Goal: Information Seeking & Learning: Learn about a topic

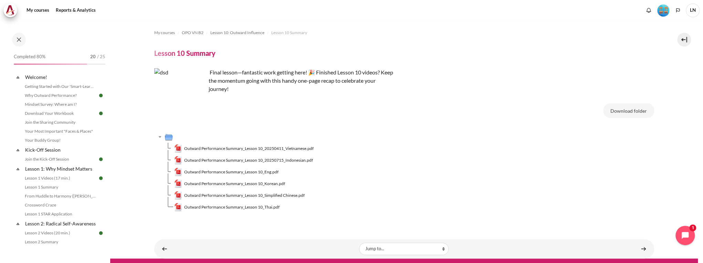
scroll to position [589, 0]
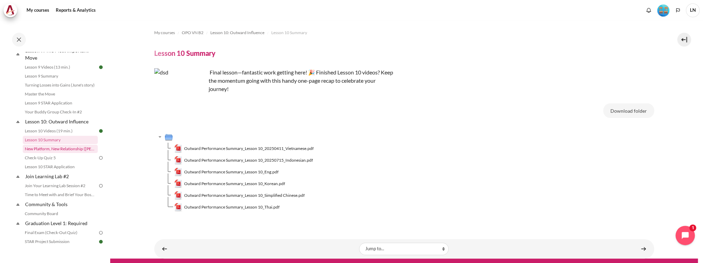
click at [51, 153] on link "New Platform, New Relationship ([PERSON_NAME]'s Story)" at bounding box center [60, 149] width 75 height 8
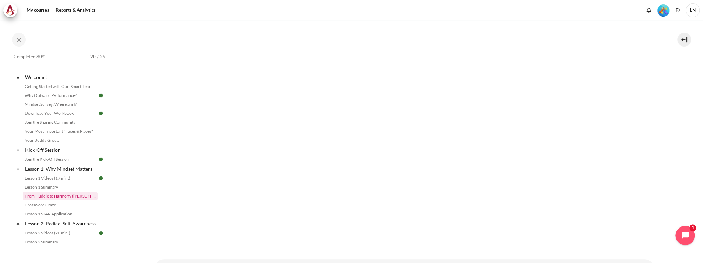
scroll to position [28, 0]
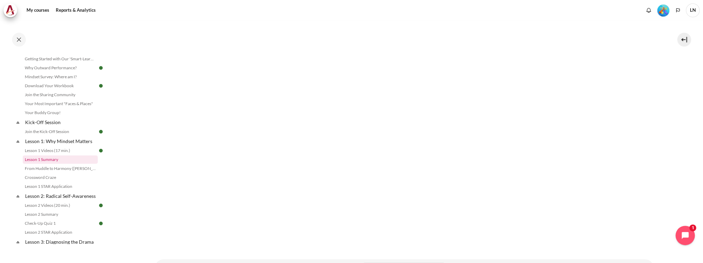
click at [53, 160] on link "Lesson 1 Summary" at bounding box center [60, 159] width 75 height 8
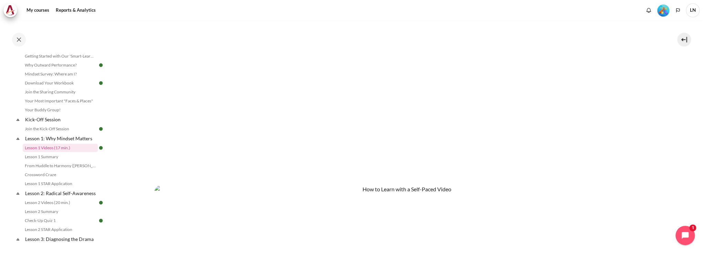
scroll to position [481, 0]
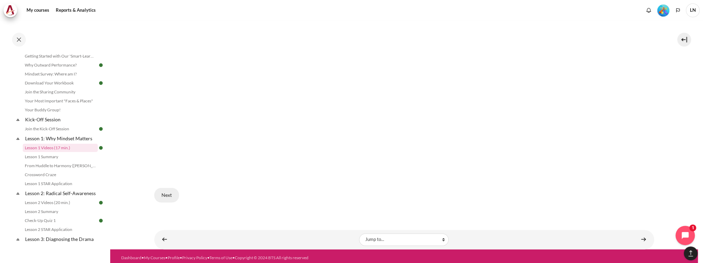
click at [164, 192] on button "Next" at bounding box center [166, 195] width 25 height 14
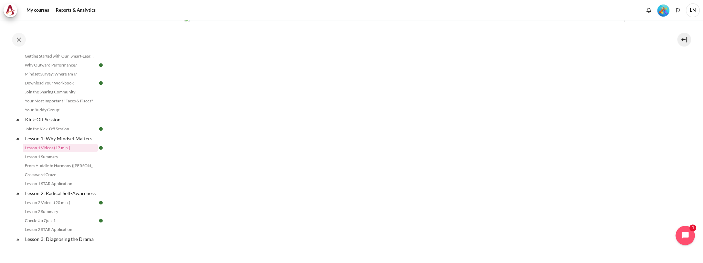
scroll to position [257, 0]
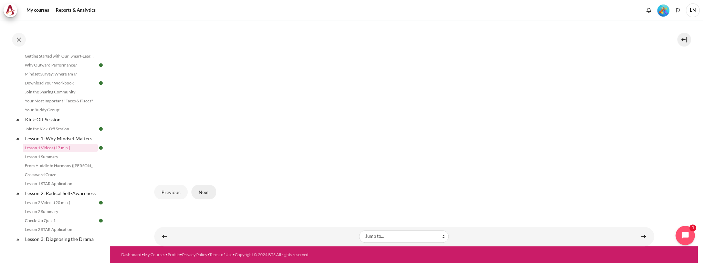
click at [202, 192] on button "Next" at bounding box center [203, 192] width 25 height 14
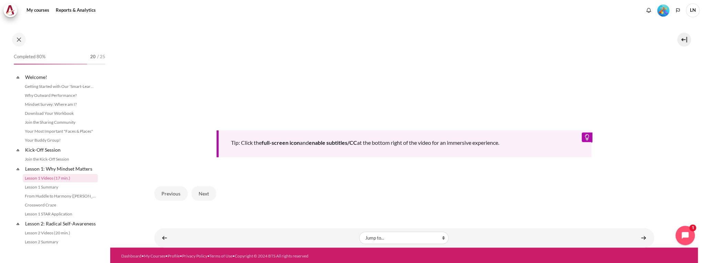
scroll to position [30, 0]
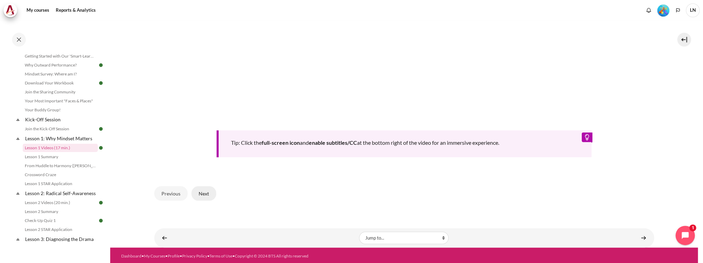
click at [200, 191] on button "Next" at bounding box center [203, 193] width 25 height 14
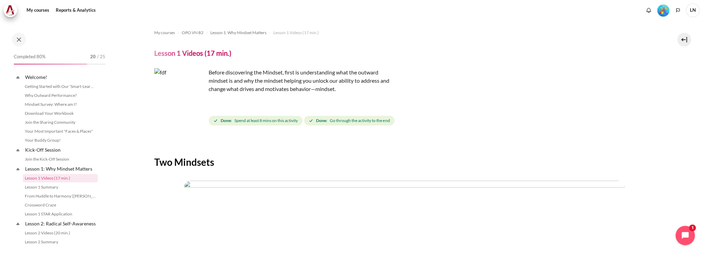
scroll to position [30, 0]
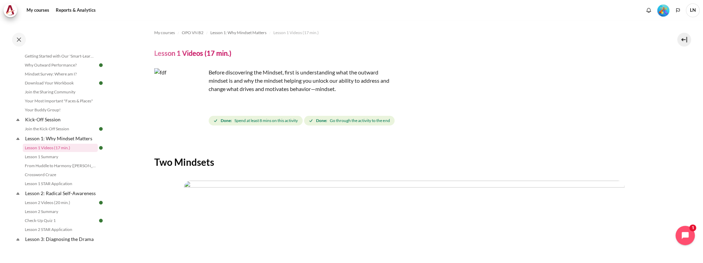
click at [691, 12] on span "LN" at bounding box center [693, 10] width 14 height 14
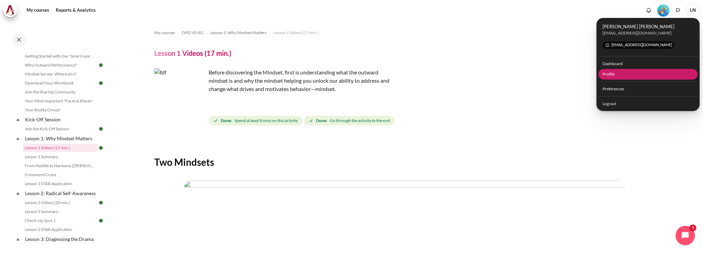
click at [645, 76] on link "Profile" at bounding box center [648, 74] width 100 height 11
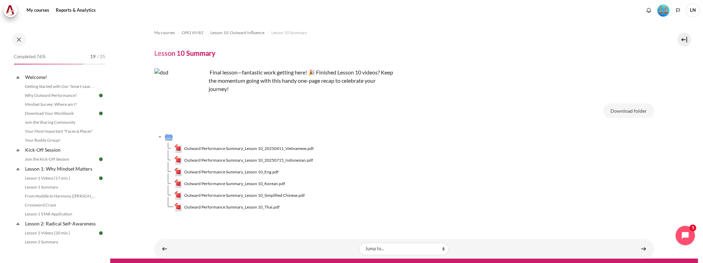
scroll to position [589, 0]
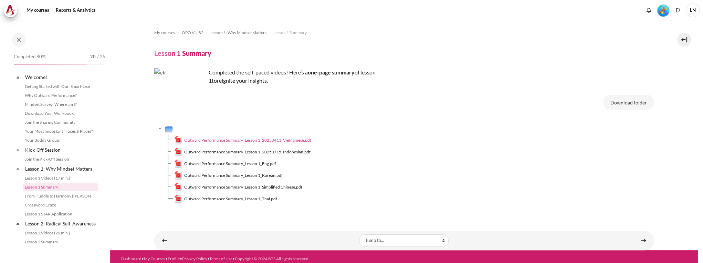
scroll to position [39, 0]
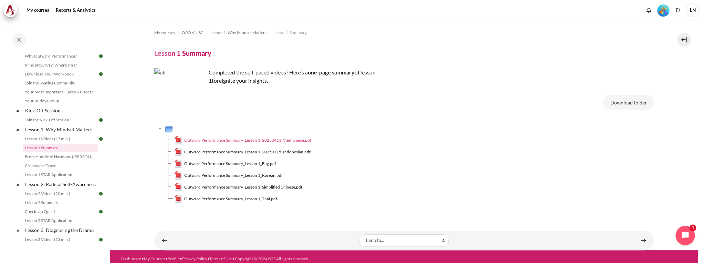
click at [292, 139] on span "Outward Performance Summary_Lesson 1_20250411_Vietnamese.pdf" at bounding box center [247, 140] width 127 height 6
click at [251, 164] on span "Outward Performance Summary_Lesson 1_Eng.pdf" at bounding box center [230, 163] width 92 height 6
click at [56, 207] on link "Lesson 2 Summary" at bounding box center [60, 202] width 75 height 8
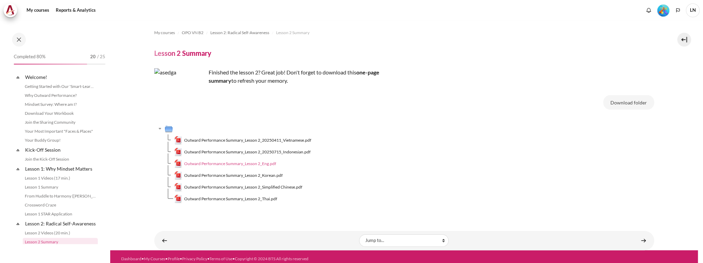
scroll to position [101, 0]
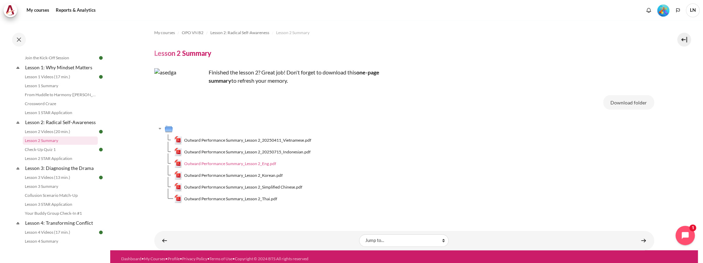
click at [237, 164] on span "Outward Performance Summary_Lesson 2_Eng.pdf" at bounding box center [230, 163] width 92 height 6
click at [248, 141] on span "Outward Performance Summary_Lesson 2_20250411_Vietnamese.pdf" at bounding box center [247, 140] width 127 height 6
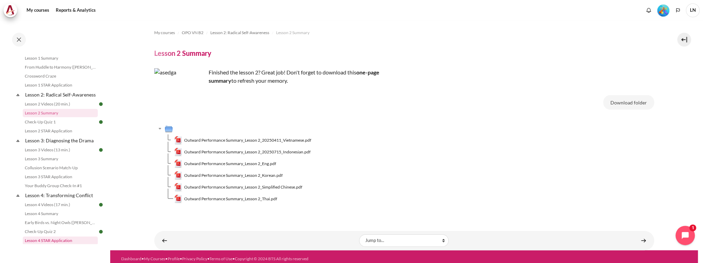
scroll to position [156, 0]
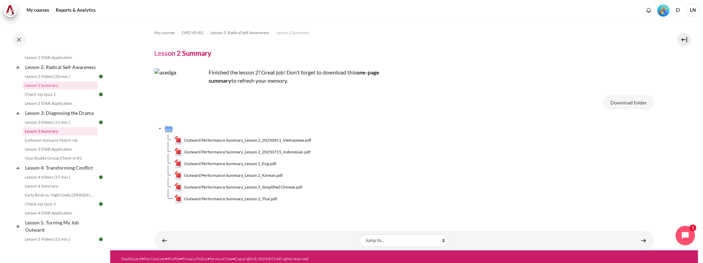
click at [61, 135] on link "Lesson 3 Summary" at bounding box center [60, 131] width 75 height 8
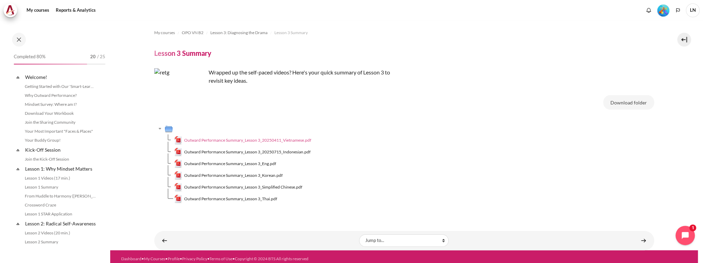
click at [247, 140] on span "Outward Performance Summary_Lesson 3_20250411_Vietnamese.pdf" at bounding box center [247, 140] width 127 height 6
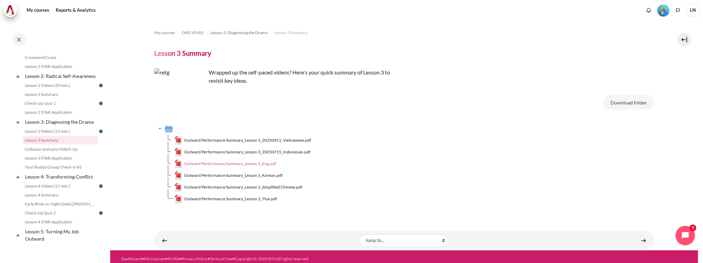
click at [245, 164] on span "Outward Performance Summary_Lesson 3_Eng.pdf" at bounding box center [230, 163] width 92 height 6
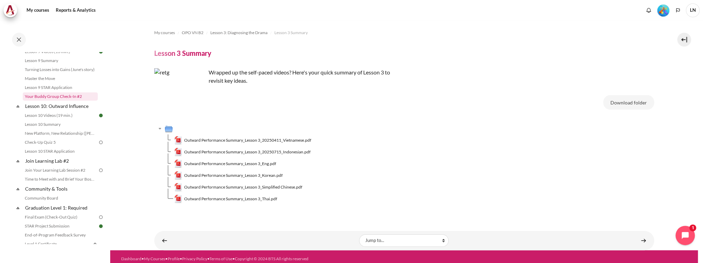
scroll to position [577, 0]
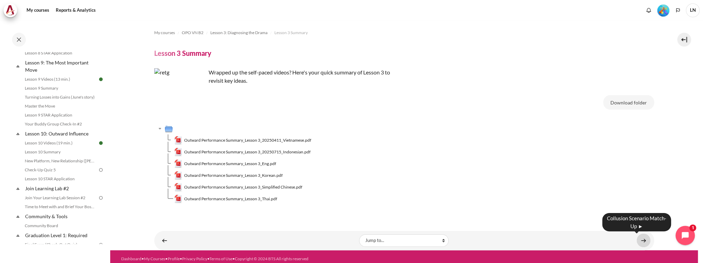
click at [639, 239] on link "Content" at bounding box center [644, 239] width 14 height 13
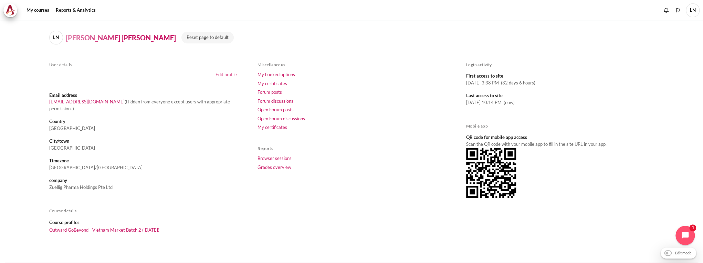
click at [222, 75] on link "Edit profile" at bounding box center [226, 75] width 21 height 6
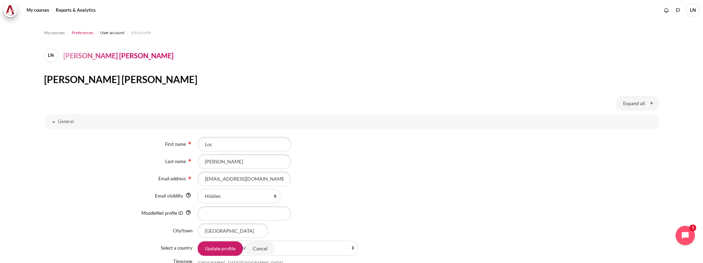
click at [83, 32] on span "Preferences" at bounding box center [83, 33] width 22 height 6
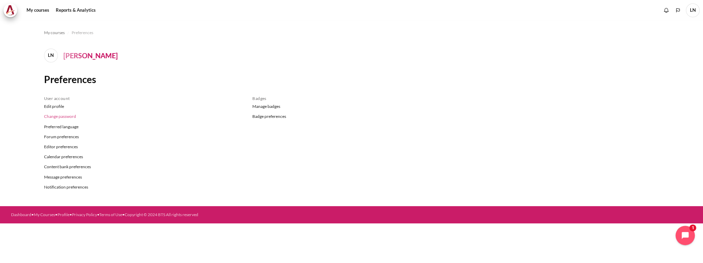
click at [67, 115] on link "Change password" at bounding box center [143, 117] width 198 height 10
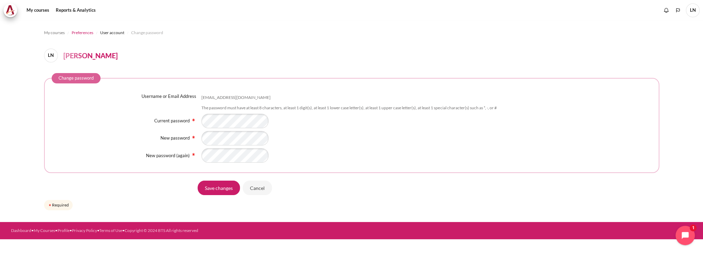
click at [88, 32] on span "Preferences" at bounding box center [83, 33] width 22 height 6
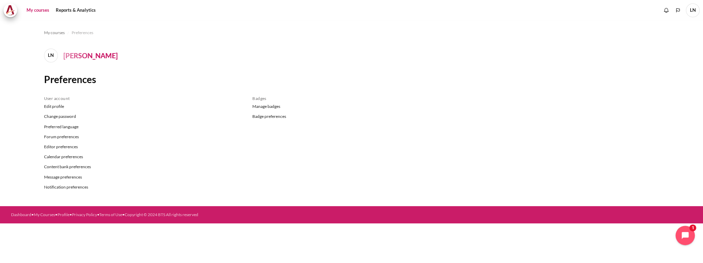
click at [41, 12] on link "My courses" at bounding box center [38, 10] width 28 height 14
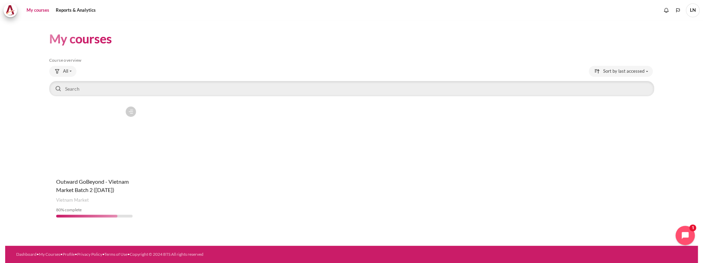
click at [36, 14] on link "My courses" at bounding box center [38, 10] width 28 height 14
click at [12, 7] on img at bounding box center [11, 10] width 10 height 10
click at [694, 13] on span "LN" at bounding box center [693, 10] width 14 height 14
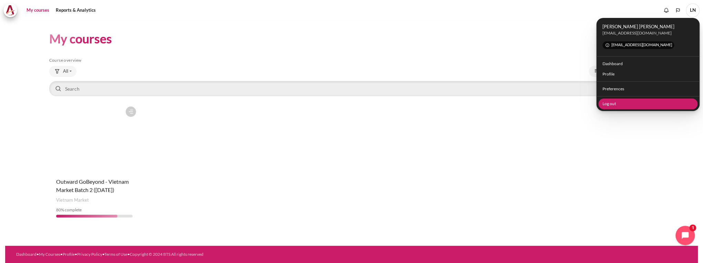
click at [626, 104] on link "Log out" at bounding box center [648, 103] width 100 height 11
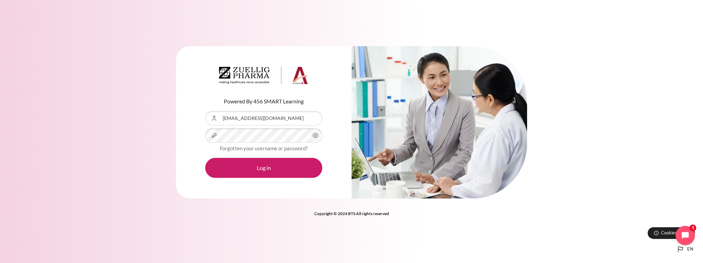
click at [316, 132] on icon "Content" at bounding box center [315, 135] width 8 height 8
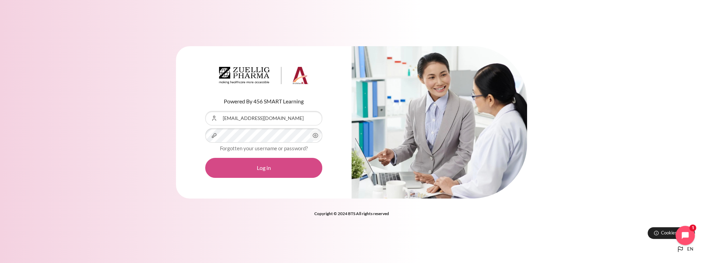
click at [309, 168] on button "Log in" at bounding box center [263, 168] width 117 height 20
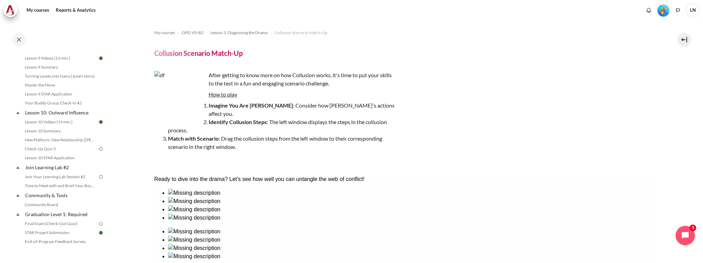
scroll to position [596, 0]
click at [80, 147] on link "New Platform, New Relationship ([PERSON_NAME]'s Story)" at bounding box center [60, 142] width 75 height 8
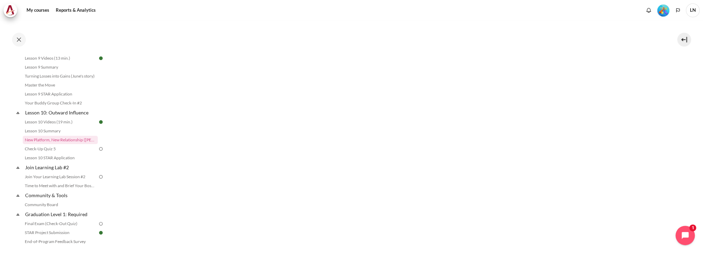
scroll to position [165, 0]
click at [66, 126] on link "Lesson 10 Videos (19 min.)" at bounding box center [60, 122] width 75 height 8
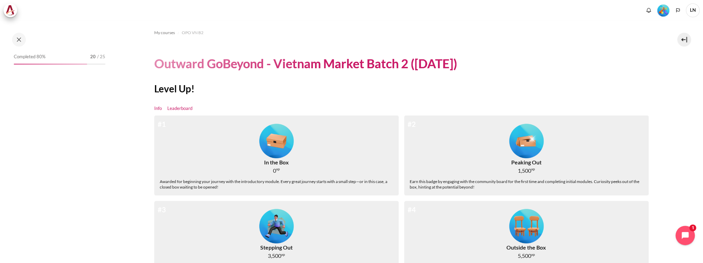
click at [178, 109] on link "Leaderboard" at bounding box center [179, 108] width 25 height 7
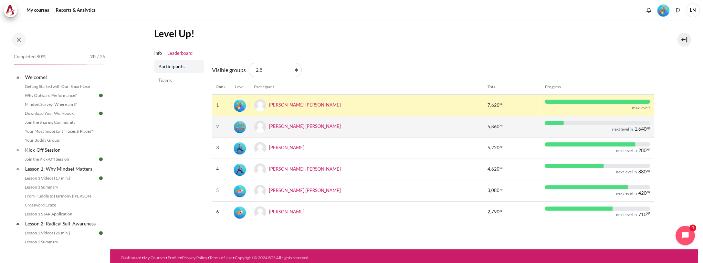
scroll to position [58, 0]
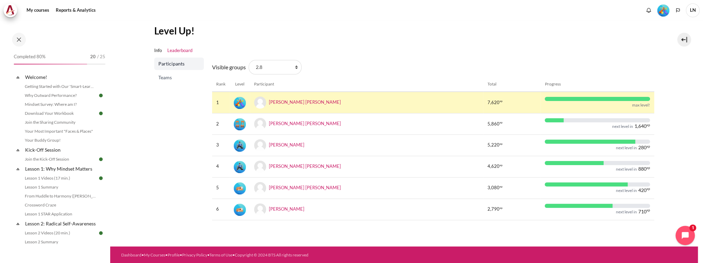
click at [168, 79] on span "Teams" at bounding box center [179, 77] width 43 height 7
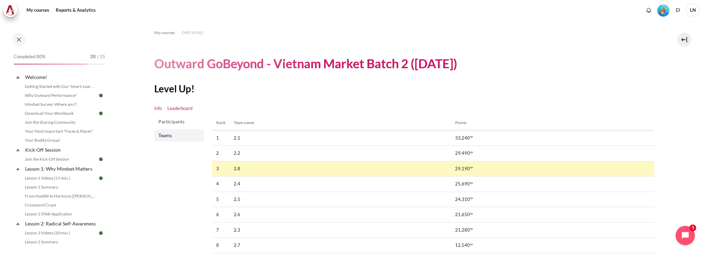
click at [157, 109] on link "Info" at bounding box center [158, 108] width 8 height 7
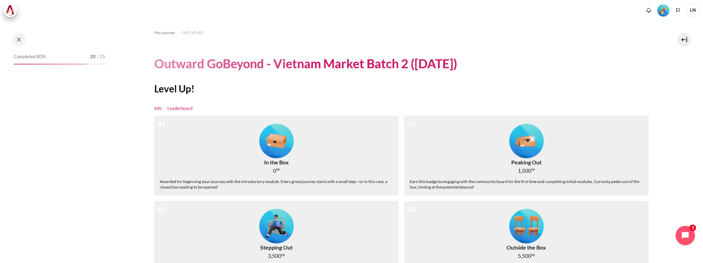
click at [183, 108] on link "Leaderboard" at bounding box center [179, 108] width 25 height 7
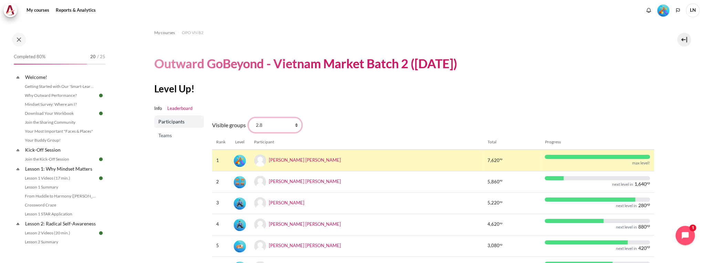
click at [295, 125] on select "All participants 2.8 2.1 2.2 2.3 2.4 2.5 2.6 2.7" at bounding box center [275, 125] width 53 height 14
select select "0"
click at [249, 118] on select "All participants 2.8 2.1 2.2 2.3 2.4 2.5 2.6 2.7" at bounding box center [275, 125] width 53 height 14
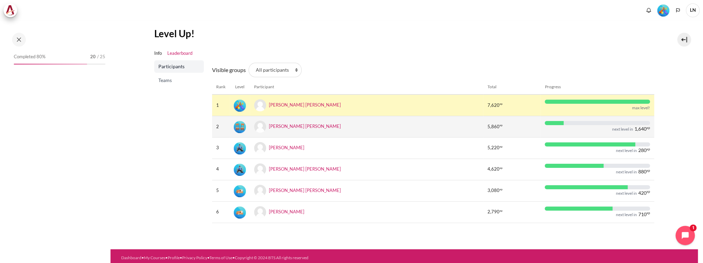
scroll to position [58, 0]
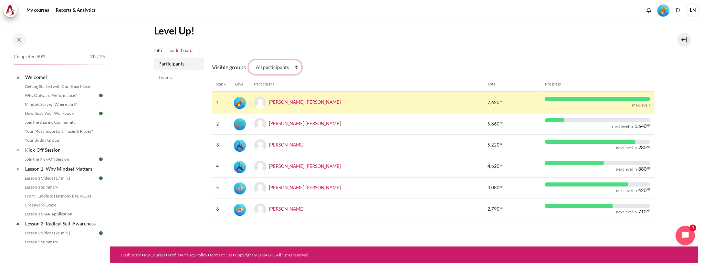
click at [294, 68] on select "All participants 2.8 2.1 2.2 2.3 2.4 2.5 2.6 2.7" at bounding box center [275, 67] width 53 height 14
click at [295, 70] on select "All participants 2.8 2.1 2.2 2.3 2.4 2.5 2.6 2.7" at bounding box center [275, 67] width 53 height 14
select select "4944"
click at [249, 60] on select "All participants 2.8 2.1 2.2 2.3 2.4 2.5 2.6 2.7" at bounding box center [275, 67] width 53 height 14
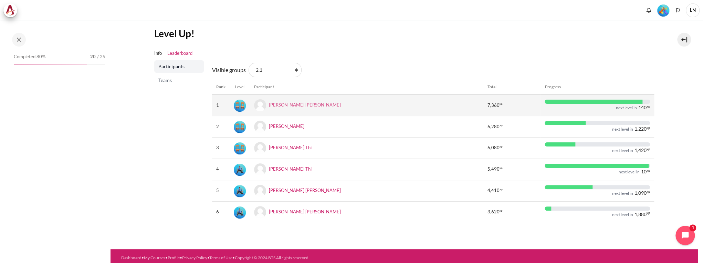
scroll to position [58, 0]
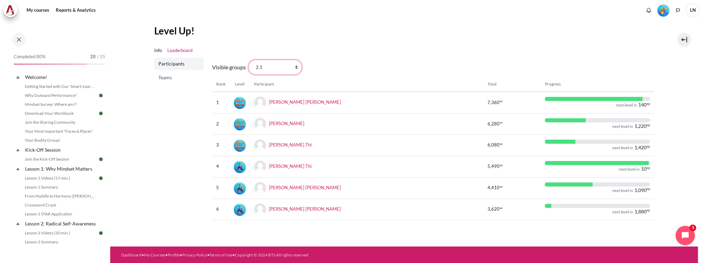
click at [278, 66] on select "All participants 2.8 2.1 2.2 2.3 2.4 2.5 2.6 2.7" at bounding box center [275, 67] width 53 height 14
select select "4945"
click at [249, 60] on select "All participants 2.8 2.1 2.2 2.3 2.4 2.5 2.6 2.7" at bounding box center [275, 67] width 53 height 14
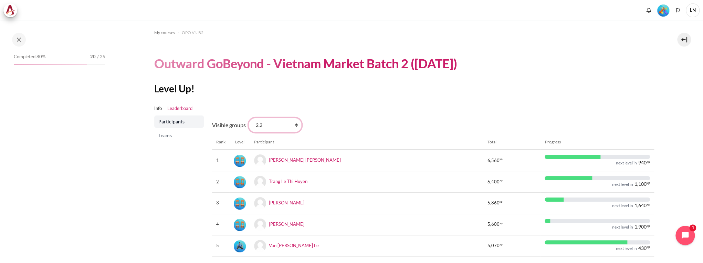
click at [285, 131] on select "All participants 2.8 2.1 2.2 2.3 2.4 2.5 2.6 2.7" at bounding box center [275, 125] width 53 height 14
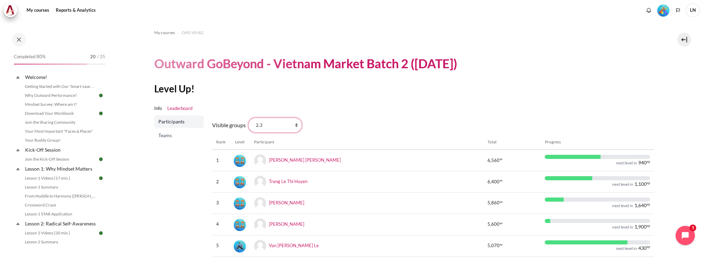
click at [249, 118] on select "All participants 2.8 2.1 2.2 2.3 2.4 2.5 2.6 2.7" at bounding box center [275, 125] width 53 height 14
click at [291, 125] on select "All participants 2.8 2.1 2.2 2.3 2.4 2.5 2.6 2.7" at bounding box center [275, 125] width 53 height 14
click at [249, 118] on select "All participants 2.8 2.1 2.2 2.3 2.4 2.5 2.6 2.7" at bounding box center [275, 125] width 53 height 14
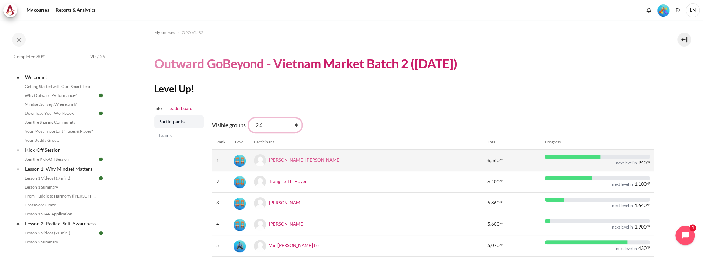
scroll to position [36, 0]
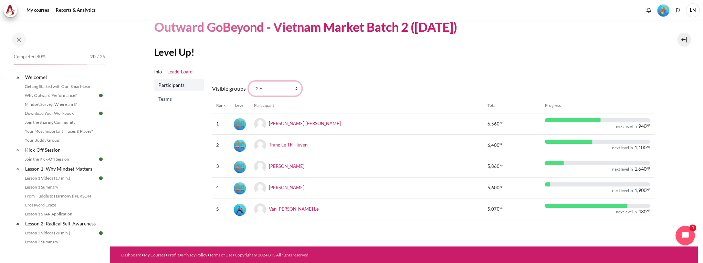
click at [282, 93] on select "All participants 2.8 2.1 2.2 2.3 2.4 2.5 2.6 2.7" at bounding box center [275, 88] width 53 height 14
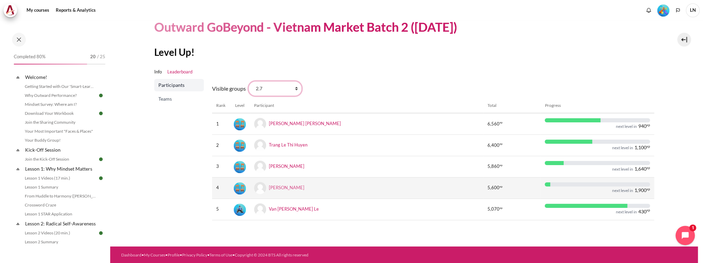
click at [249, 81] on select "All participants 2.8 2.1 2.2 2.3 2.4 2.5 2.6 2.7" at bounding box center [275, 88] width 53 height 14
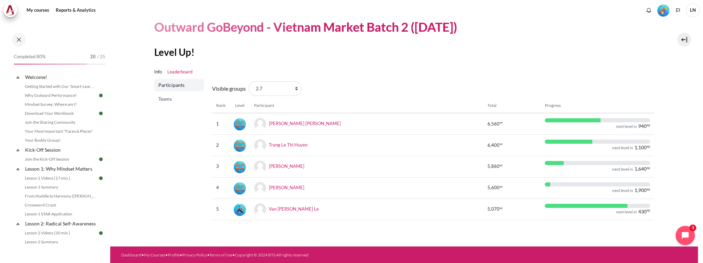
click at [281, 96] on form "Visible groups All participants 2.8 2.1 2.2 2.3 2.4 2.5 2.6 2.7" at bounding box center [257, 88] width 91 height 17
click at [285, 91] on select "All participants 2.8 2.1 2.2 2.3 2.4 2.5 2.6 2.7" at bounding box center [275, 88] width 53 height 14
select select "0"
click at [249, 81] on select "All participants 2.8 2.1 2.2 2.3 2.4 2.5 2.6 2.7" at bounding box center [275, 88] width 53 height 14
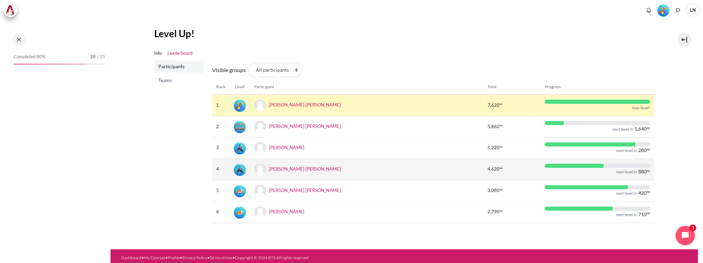
scroll to position [58, 0]
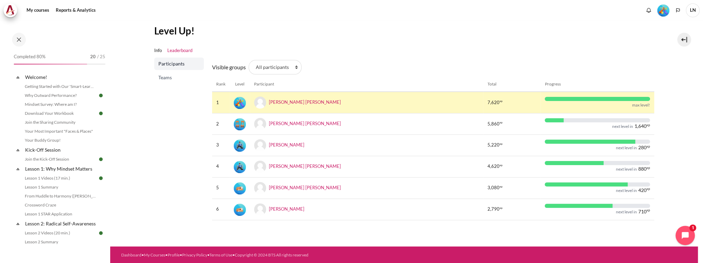
click at [167, 75] on span "Teams" at bounding box center [179, 77] width 43 height 7
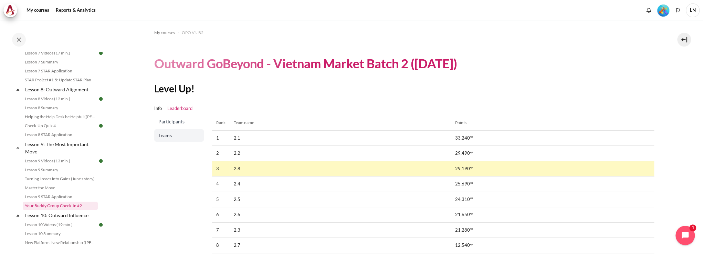
scroll to position [634, 0]
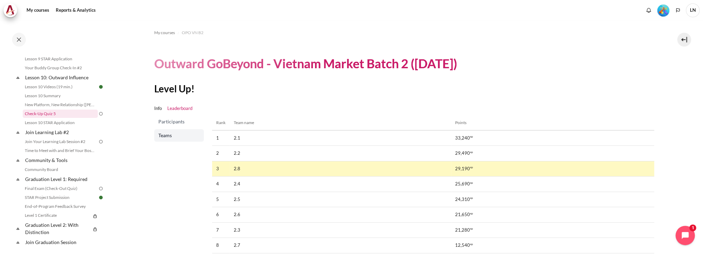
click at [80, 118] on link "Check-Up Quiz 5" at bounding box center [60, 113] width 75 height 8
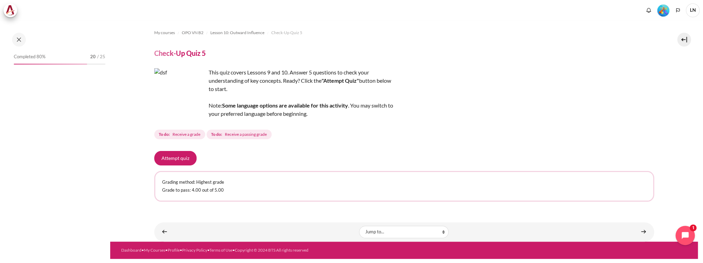
scroll to position [607, 0]
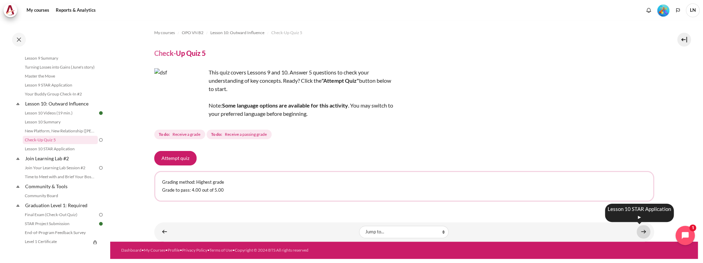
click at [646, 228] on link "Content" at bounding box center [644, 231] width 14 height 13
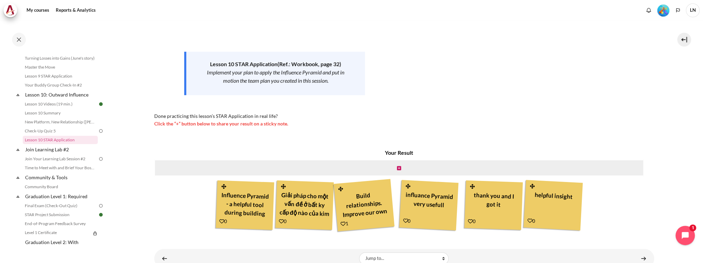
scroll to position [105, 0]
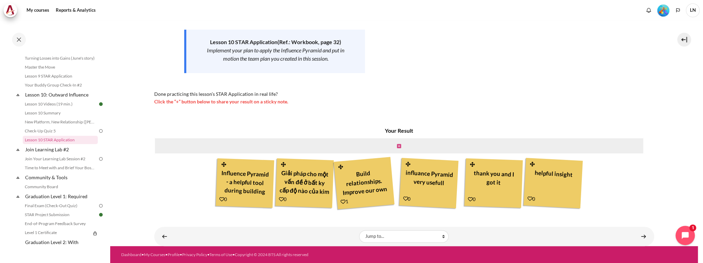
click at [397, 147] on icon "Content" at bounding box center [399, 146] width 4 height 5
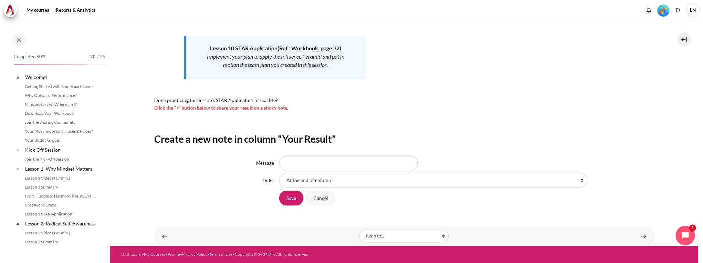
scroll to position [616, 0]
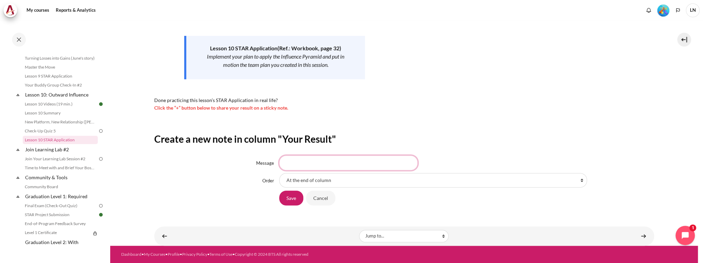
click at [319, 164] on input "Message" at bounding box center [348, 162] width 138 height 14
type input "The Influence Pyramid is really a magic tool to win the people heart."
click at [291, 197] on input "Save" at bounding box center [291, 197] width 24 height 14
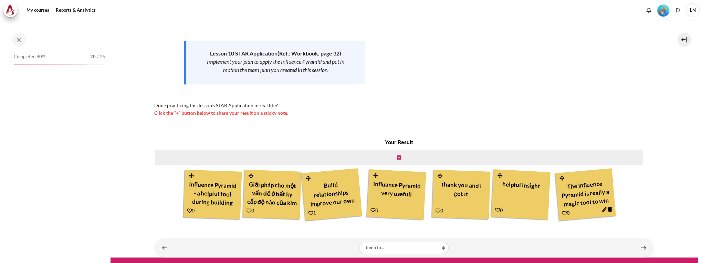
scroll to position [616, 0]
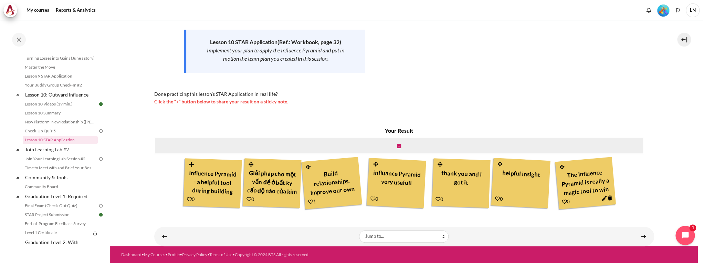
click at [564, 202] on icon "Content" at bounding box center [564, 201] width 5 height 5
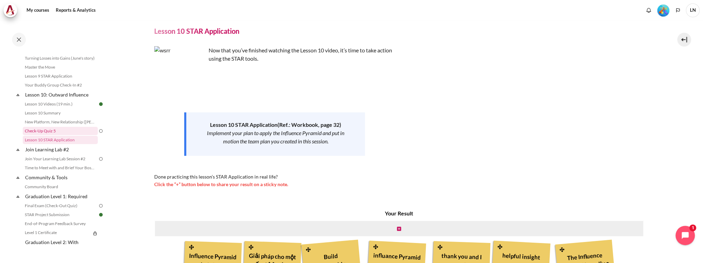
click at [61, 135] on link "Check-Up Quiz 5" at bounding box center [60, 131] width 75 height 8
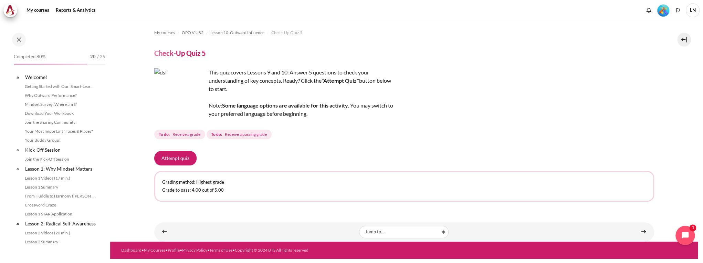
scroll to position [607, 0]
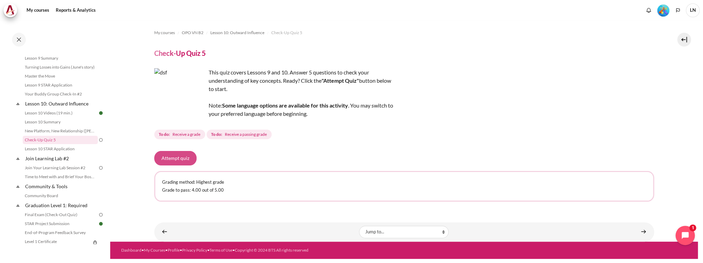
click at [182, 159] on button "Attempt quiz" at bounding box center [175, 158] width 42 height 14
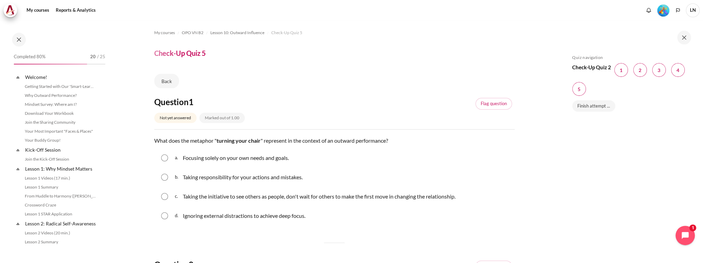
scroll to position [607, 0]
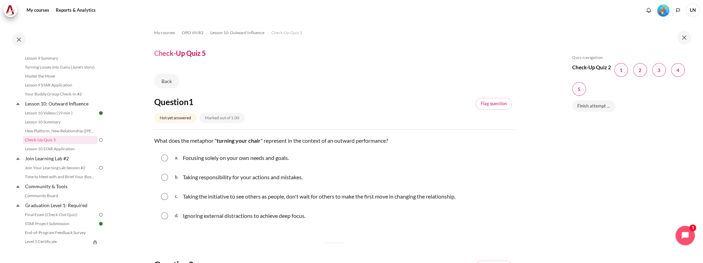
drag, startPoint x: 168, startPoint y: 196, endPoint x: 171, endPoint y: 195, distance: 3.7
click at [170, 196] on div "c. Taking the initiative to see others as people, don't wait for others to make…" at bounding box center [334, 196] width 360 height 18
click at [164, 198] on input "Content" at bounding box center [164, 196] width 7 height 7
radio input "true"
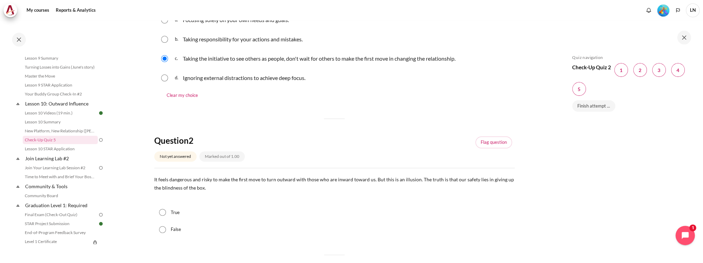
scroll to position [165, 0]
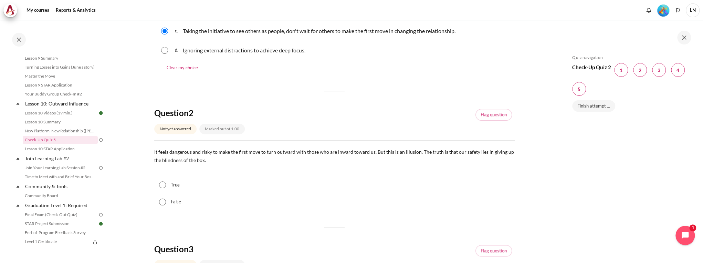
click at [174, 201] on label "False" at bounding box center [176, 201] width 10 height 7
click at [166, 201] on input "False" at bounding box center [162, 201] width 7 height 7
radio input "true"
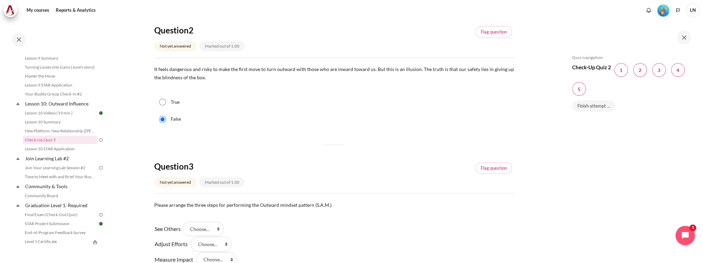
scroll to position [275, 0]
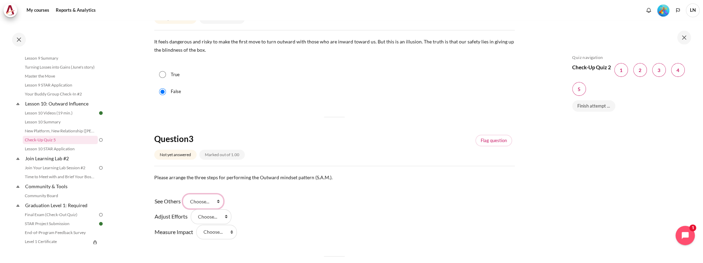
click at [220, 201] on select "Choose... Step 3 Step 2 Step 1" at bounding box center [203, 201] width 41 height 14
select select "3"
click at [185, 194] on select "Choose... Step 3 Step 2 Step 1" at bounding box center [203, 201] width 41 height 14
drag, startPoint x: 228, startPoint y: 215, endPoint x: 225, endPoint y: 221, distance: 6.9
click at [228, 215] on select "Choose... Step 3 Step 2 Step 1" at bounding box center [211, 216] width 41 height 14
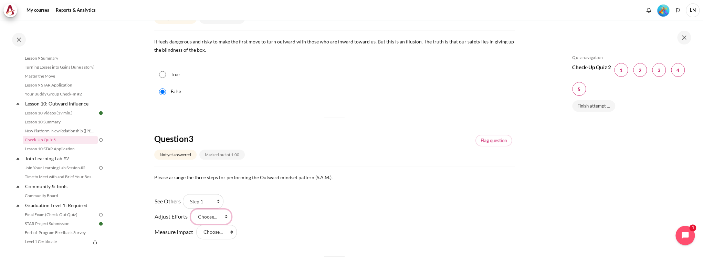
select select "2"
click at [191, 209] on select "Choose... Step 3 Step 2 Step 1" at bounding box center [211, 216] width 41 height 14
click at [227, 233] on select "Choose... Step 3 Step 2 Step 1" at bounding box center [216, 231] width 41 height 14
select select "1"
click at [196, 224] on select "Choose... Step 3 Step 2 Step 1" at bounding box center [216, 231] width 41 height 14
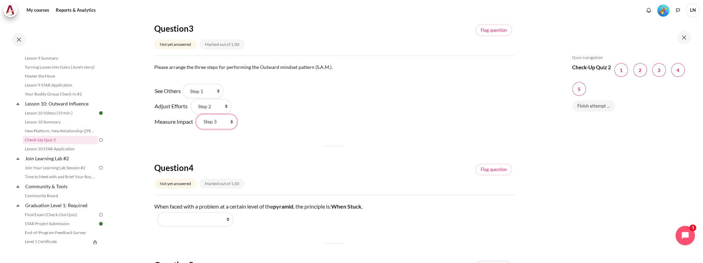
scroll to position [413, 0]
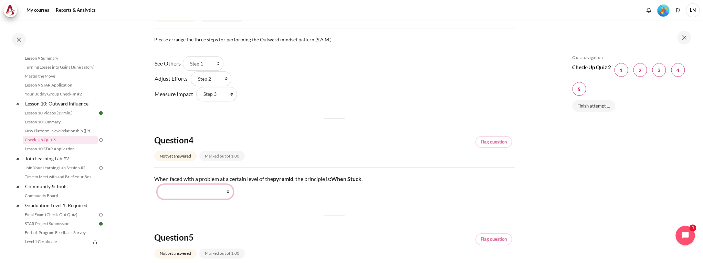
click at [224, 194] on select "Work Harder Go Higher Go Lower Stay Put" at bounding box center [195, 191] width 76 height 14
select select "3"
click at [157, 184] on select "Work Harder Go Higher Go Lower Stay Put" at bounding box center [195, 191] width 76 height 14
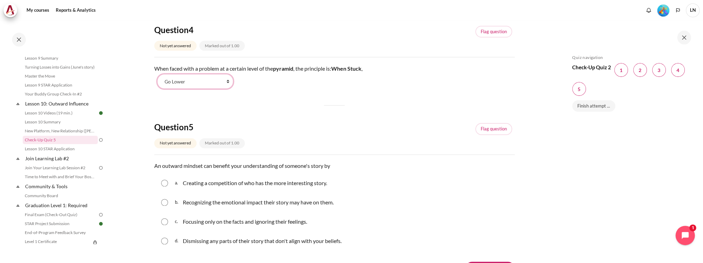
scroll to position [578, 0]
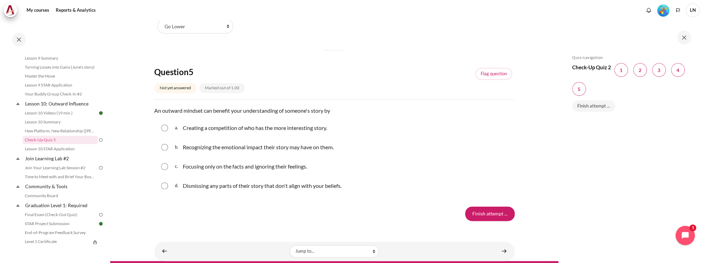
click at [164, 142] on div "b. Recognizing the emotional impact their story may have on them." at bounding box center [334, 147] width 360 height 18
click at [164, 145] on input "Content" at bounding box center [164, 147] width 7 height 7
radio input "true"
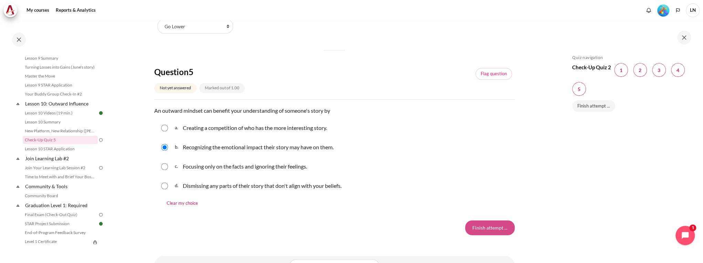
click at [499, 228] on input "Finish attempt ..." at bounding box center [490, 227] width 50 height 14
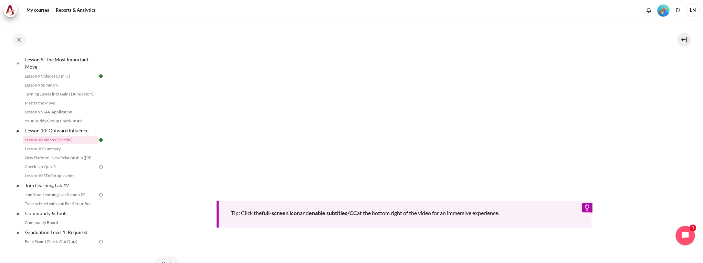
scroll to position [372, 0]
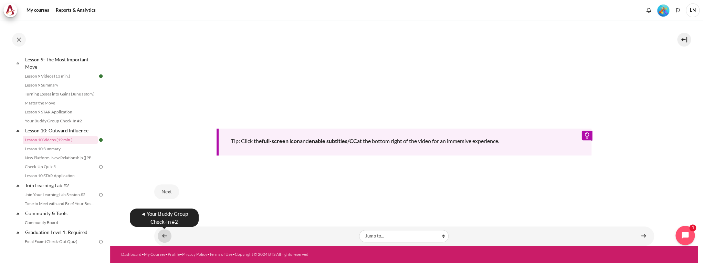
click at [161, 236] on link "Content" at bounding box center [165, 235] width 14 height 13
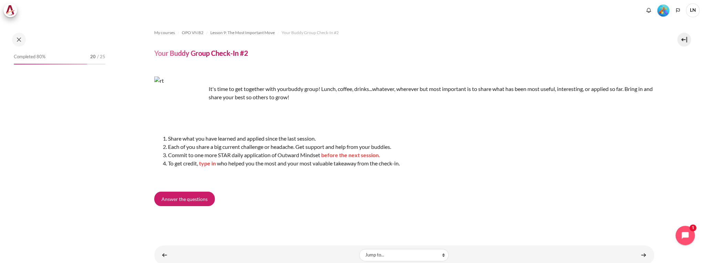
scroll to position [562, 0]
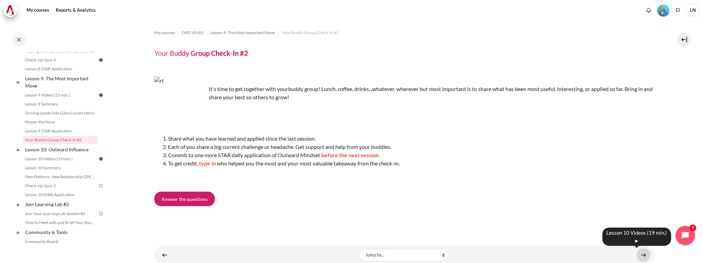
click at [642, 255] on link "Content" at bounding box center [644, 254] width 14 height 13
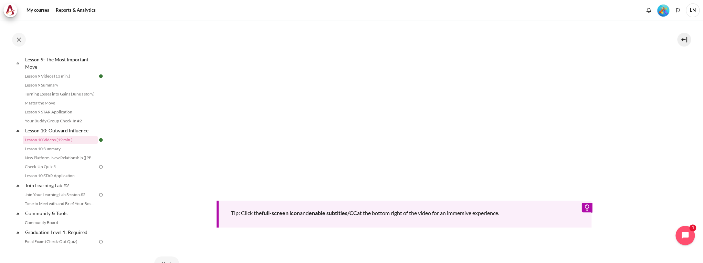
scroll to position [372, 0]
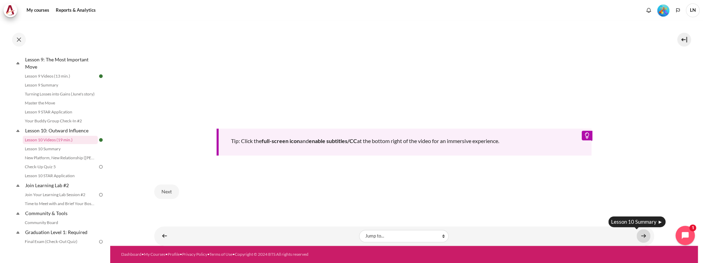
click at [641, 238] on link "Content" at bounding box center [644, 235] width 14 height 13
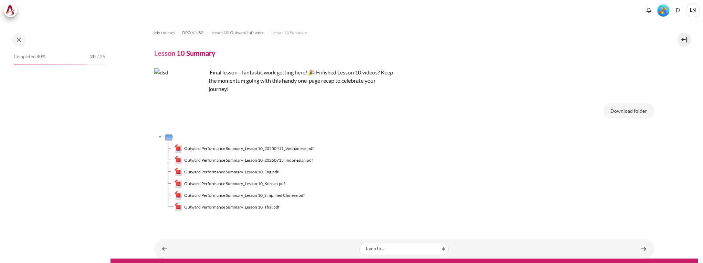
scroll to position [589, 0]
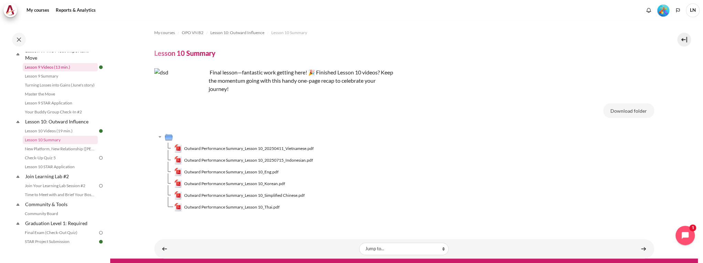
click at [58, 71] on link "Lesson 9 Videos (13 min.)" at bounding box center [60, 67] width 75 height 8
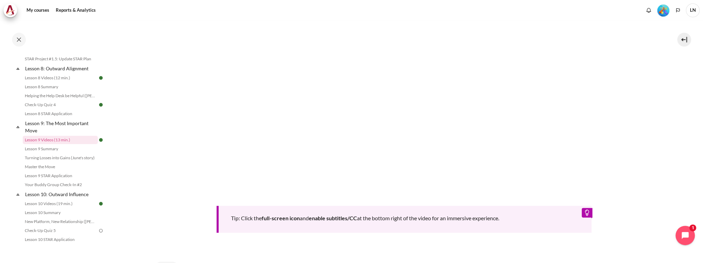
scroll to position [380, 0]
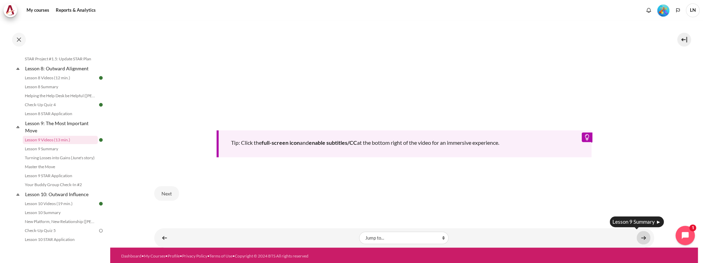
click at [645, 235] on link "Content" at bounding box center [644, 237] width 14 height 13
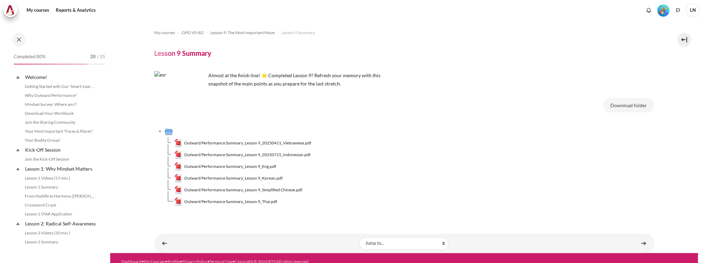
scroll to position [526, 0]
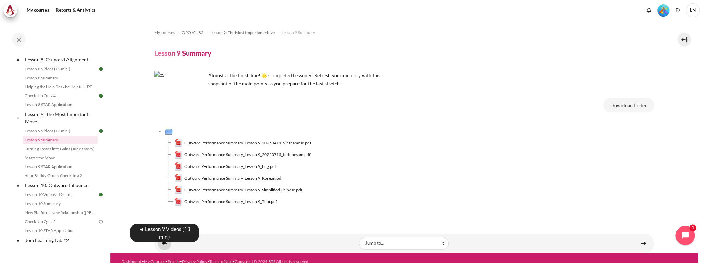
click at [163, 246] on link "Content" at bounding box center [165, 242] width 14 height 13
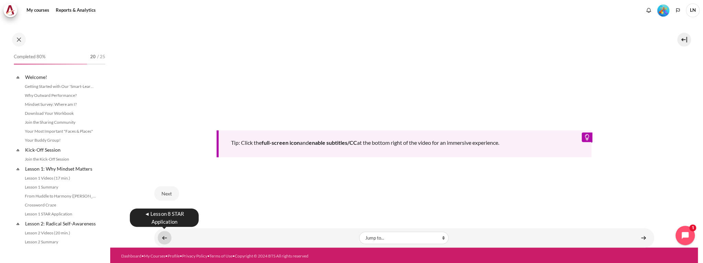
scroll to position [517, 0]
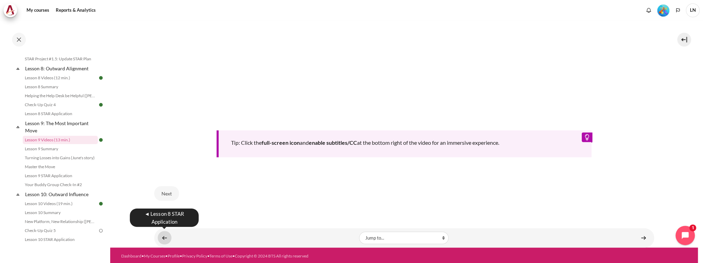
click at [160, 235] on link "Content" at bounding box center [165, 237] width 14 height 13
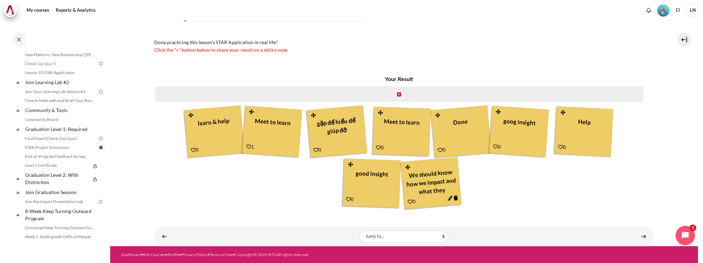
scroll to position [770, 0]
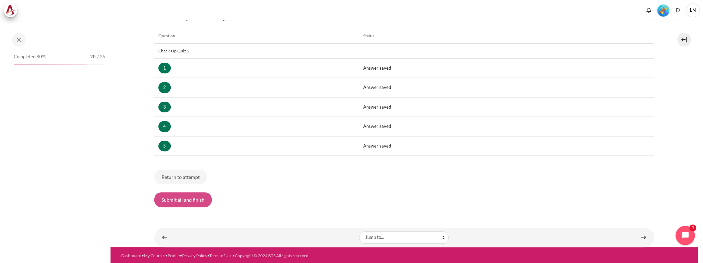
scroll to position [607, 0]
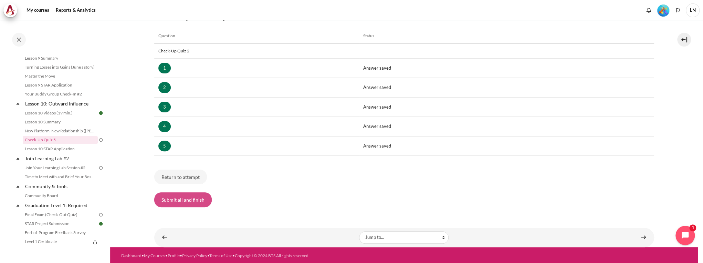
drag, startPoint x: 197, startPoint y: 198, endPoint x: 201, endPoint y: 197, distance: 3.9
click at [197, 198] on button "Submit all and finish" at bounding box center [183, 199] width 58 height 14
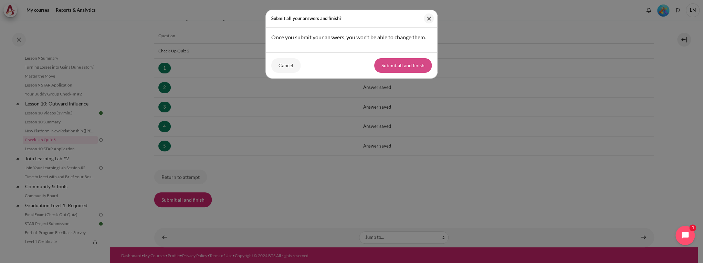
click at [418, 68] on button "Submit all and finish" at bounding box center [403, 65] width 58 height 14
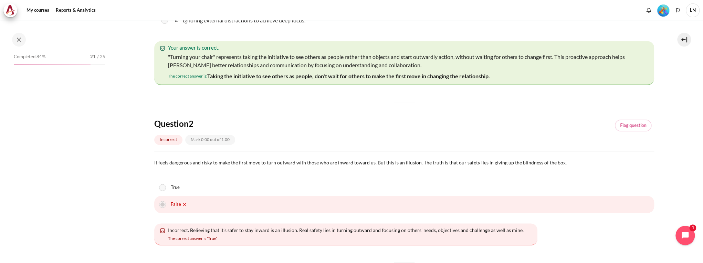
scroll to position [607, 0]
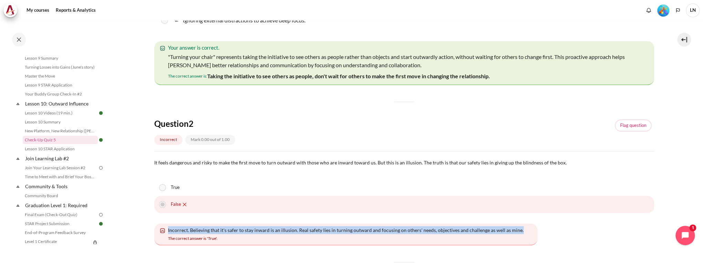
drag, startPoint x: 518, startPoint y: 230, endPoint x: 167, endPoint y: 221, distance: 351.3
click at [167, 221] on div "Question text It feels dangerous and risky to make the first move to turn outwa…" at bounding box center [404, 201] width 500 height 87
copy span "Incorrect. Believing that it's safer to stay inward is an illusion. Real safety…"
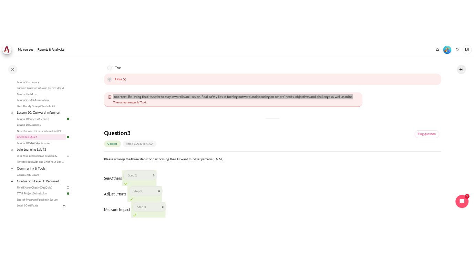
scroll to position [303, 0]
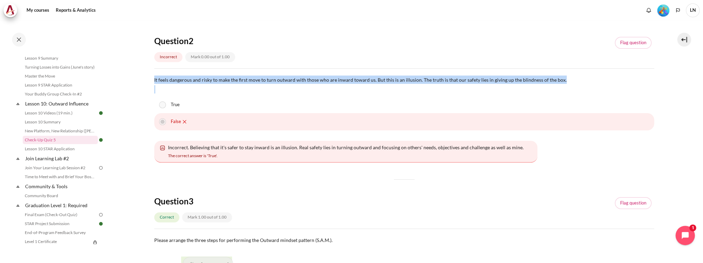
drag, startPoint x: 154, startPoint y: 79, endPoint x: 561, endPoint y: 88, distance: 407.1
click at [561, 88] on div "It feels dangerous and risky to make the first move to turn outward with those …" at bounding box center [404, 84] width 500 height 18
copy div "It feels dangerous and risky to make the first move to turn outward with those …"
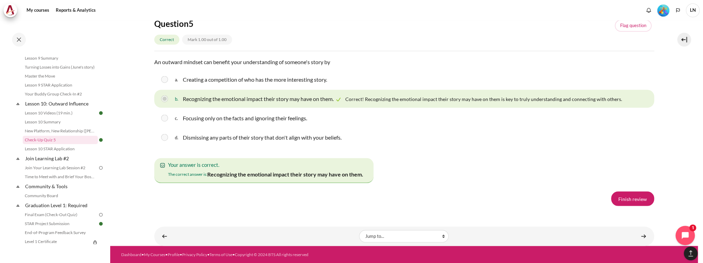
scroll to position [1320, 0]
click at [637, 201] on link "Finish review" at bounding box center [632, 198] width 43 height 14
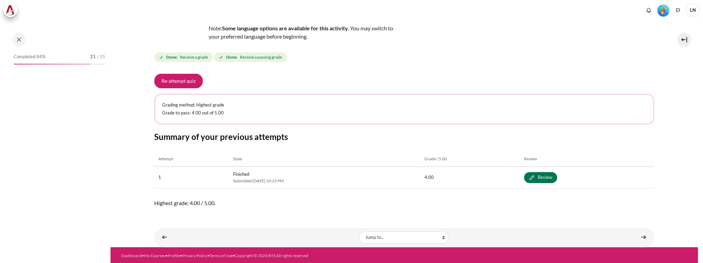
scroll to position [607, 0]
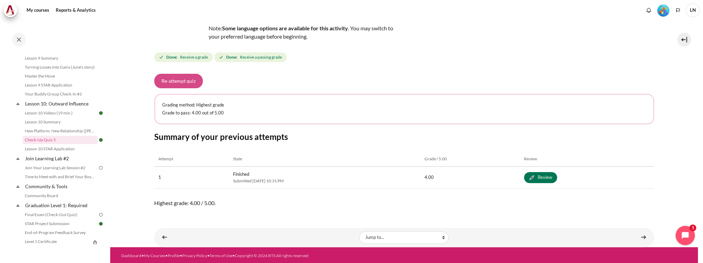
click at [186, 84] on button "Re-attempt quiz" at bounding box center [178, 81] width 49 height 14
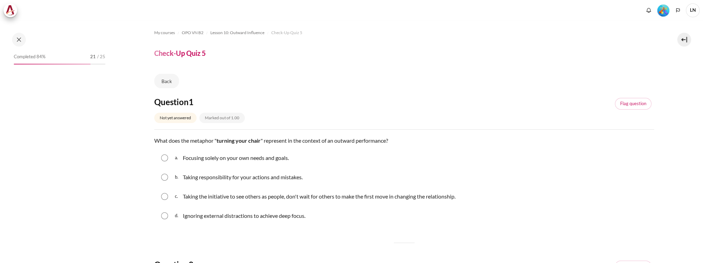
scroll to position [607, 0]
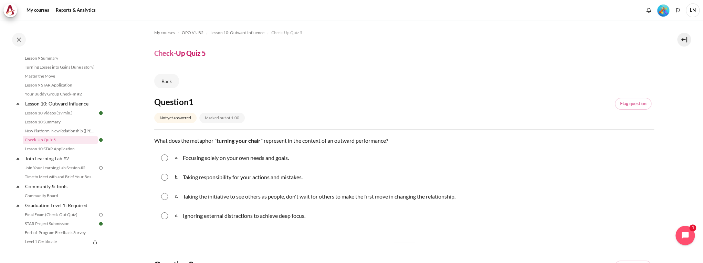
click at [175, 193] on span "c." at bounding box center [178, 196] width 7 height 11
radio input "true"
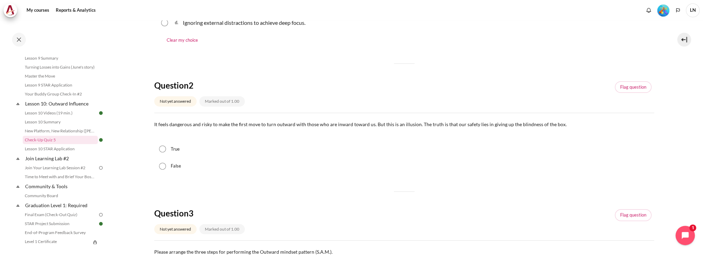
click at [165, 149] on input "True" at bounding box center [162, 148] width 7 height 7
radio input "true"
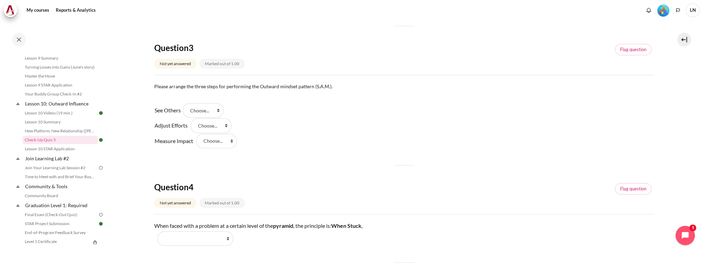
scroll to position [386, 0]
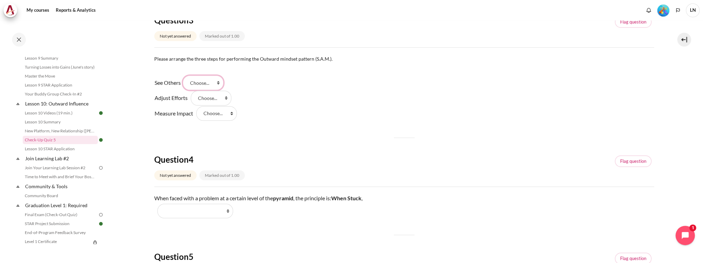
click at [213, 80] on select "Choose... Step 1 Step 3 Step 2" at bounding box center [203, 82] width 41 height 14
select select "1"
click at [185, 75] on select "Choose... Step 1 Step 3 Step 2" at bounding box center [203, 82] width 41 height 14
click at [211, 100] on select "Choose... Step 1 Step 3 Step 2" at bounding box center [211, 98] width 41 height 14
click at [191, 91] on select "Choose... Step 1 Step 3 Step 2" at bounding box center [211, 98] width 41 height 14
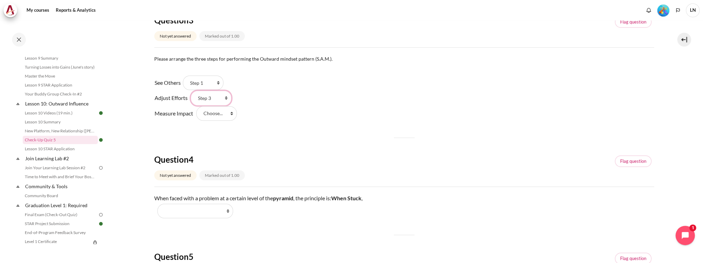
click at [219, 98] on select "Choose... Step 1 Step 3 Step 2" at bounding box center [211, 98] width 41 height 14
select select "3"
click at [191, 91] on select "Choose... Step 1 Step 3 Step 2" at bounding box center [211, 98] width 41 height 14
click at [226, 114] on select "Choose... Step 1 Step 3 Step 2" at bounding box center [216, 113] width 41 height 14
select select "2"
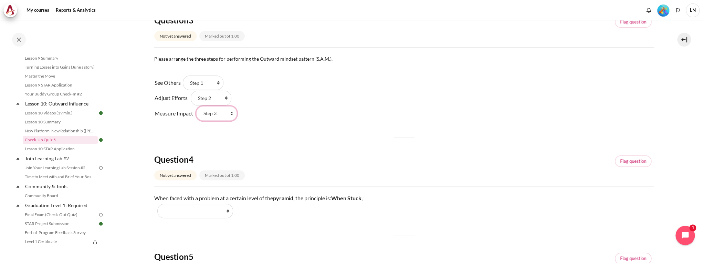
click at [196, 106] on select "Choose... Step 1 Step 3 Step 2" at bounding box center [216, 113] width 41 height 14
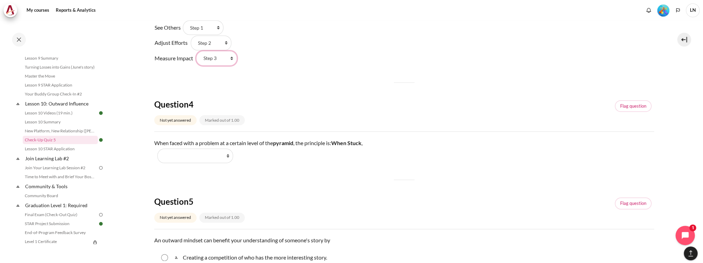
scroll to position [468, 0]
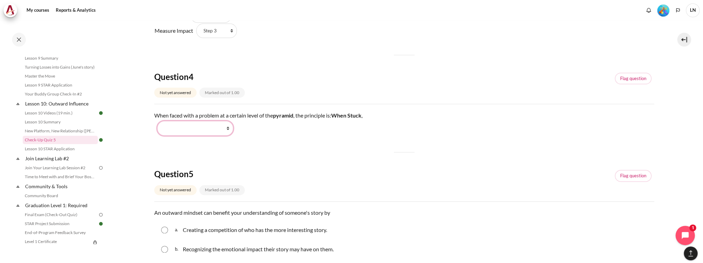
click at [222, 122] on select "Work Harder Go Higher Go Lower Stay Put" at bounding box center [195, 128] width 76 height 14
select select "3"
click at [157, 121] on select "Work Harder Go Higher Go Lower Stay Put" at bounding box center [195, 128] width 76 height 14
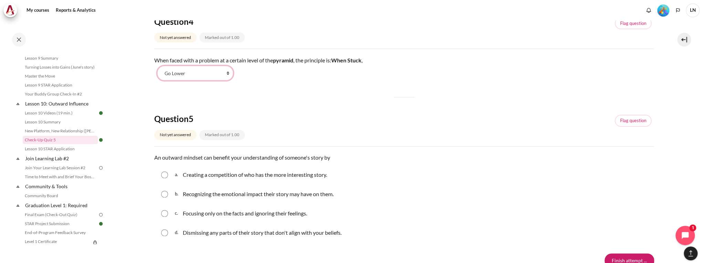
scroll to position [578, 0]
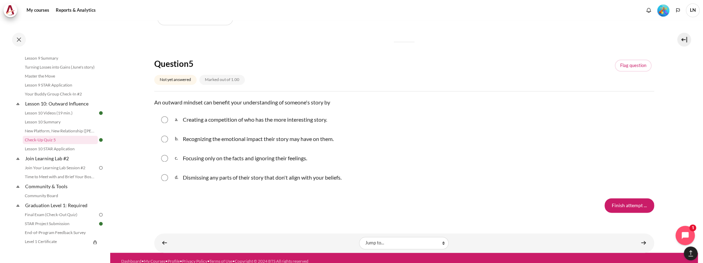
click at [165, 138] on input "Content" at bounding box center [164, 138] width 7 height 7
radio input "true"
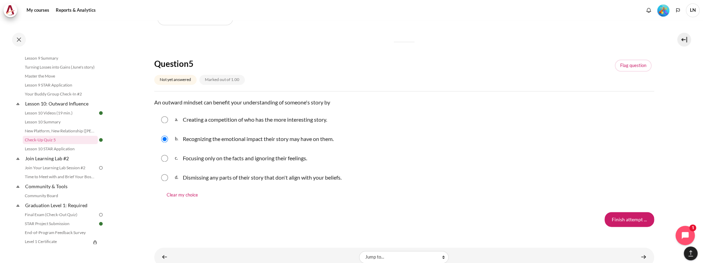
scroll to position [599, 0]
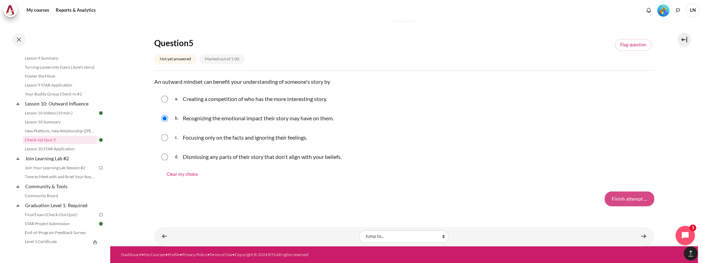
click at [620, 198] on input "Finish attempt ..." at bounding box center [630, 198] width 50 height 14
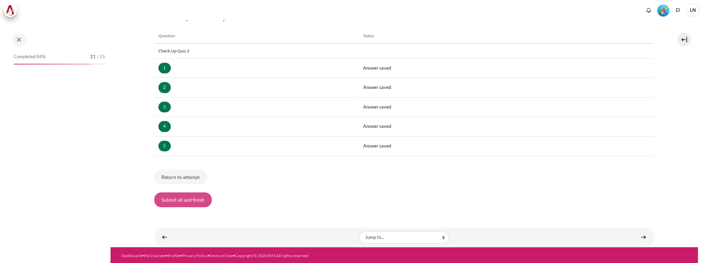
scroll to position [607, 0]
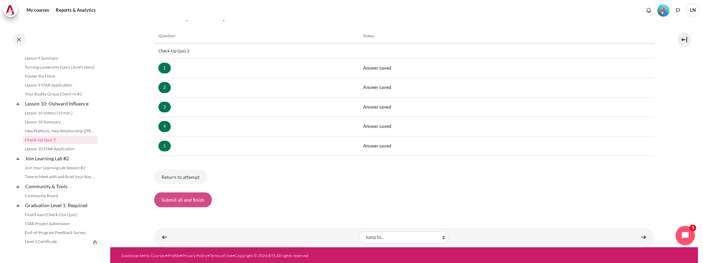
click at [187, 201] on button "Submit all and finish" at bounding box center [183, 199] width 58 height 14
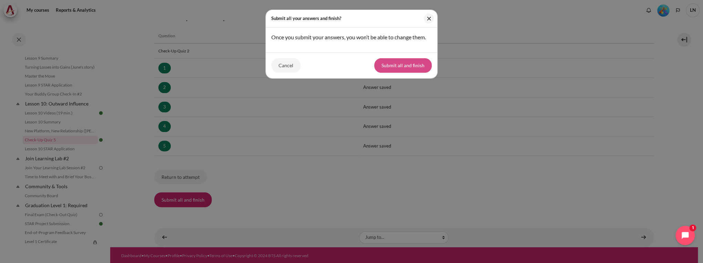
click at [405, 65] on button "Submit all and finish" at bounding box center [403, 65] width 58 height 14
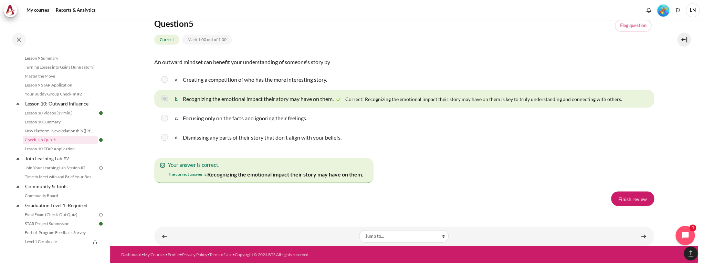
scroll to position [1320, 0]
click at [634, 201] on link "Finish review" at bounding box center [632, 198] width 43 height 14
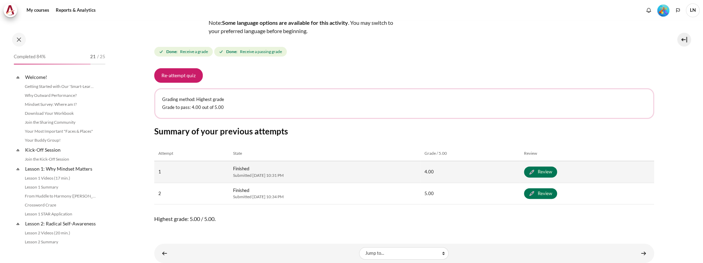
scroll to position [99, 0]
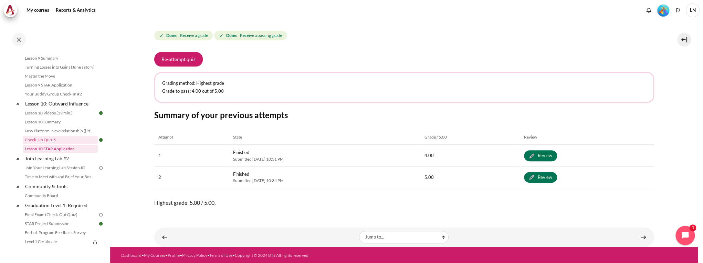
click at [78, 153] on link "Lesson 10 STAR Application" at bounding box center [60, 149] width 75 height 8
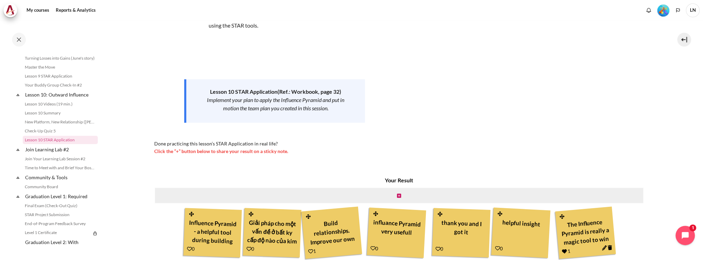
scroll to position [105, 0]
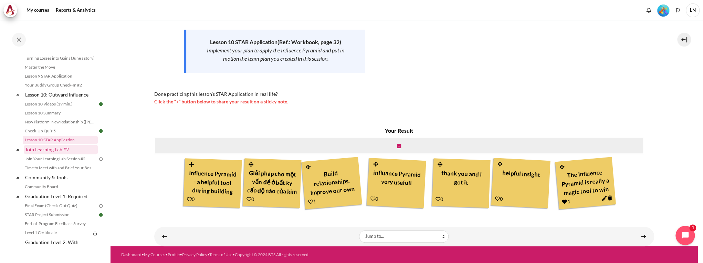
click at [65, 154] on link "Join Learning Lab #2" at bounding box center [61, 149] width 74 height 9
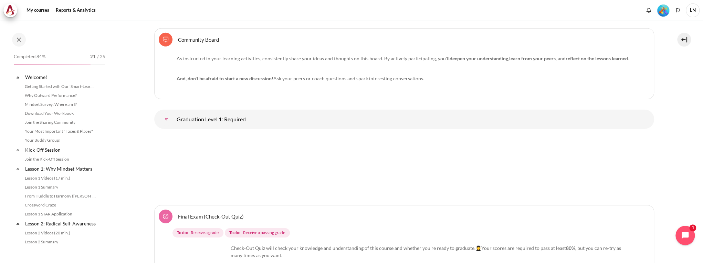
scroll to position [689, 0]
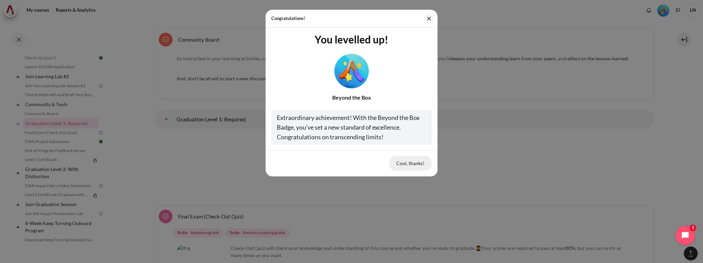
click at [417, 166] on button "Cool, thanks!" at bounding box center [410, 163] width 43 height 14
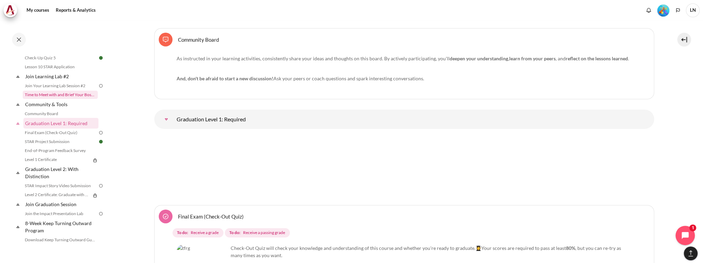
click at [61, 99] on link "Time to Meet with and Brief Your Boss #2" at bounding box center [60, 95] width 75 height 8
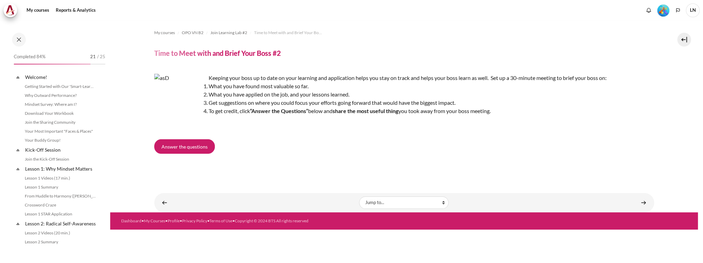
scroll to position [645, 0]
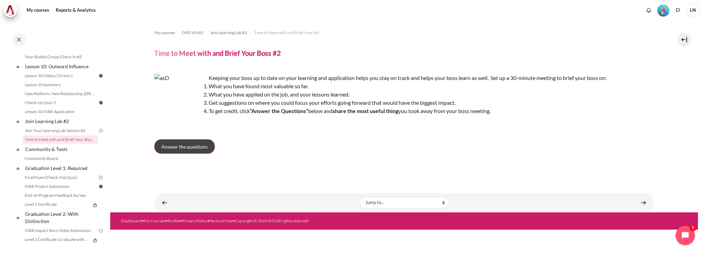
click at [189, 145] on span "Answer the questions" at bounding box center [184, 146] width 46 height 7
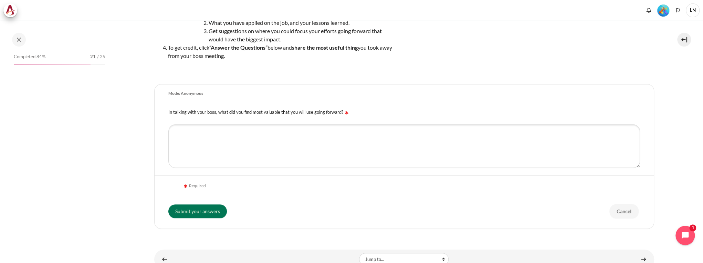
scroll to position [645, 0]
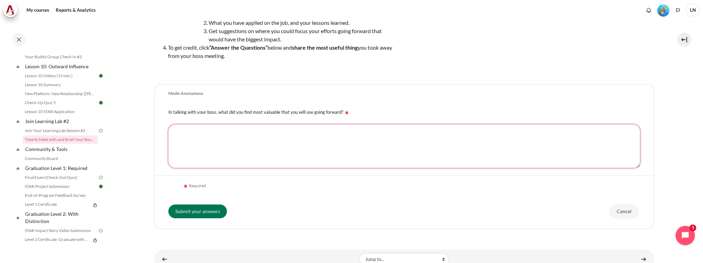
click at [322, 138] on textarea "In talking with your boss, what did you find most valuable that you will use go…" at bounding box center [404, 145] width 472 height 43
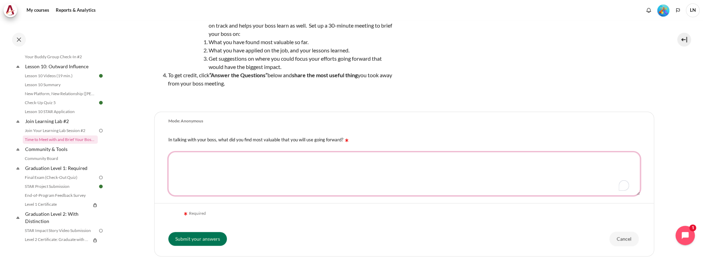
scroll to position [0, 0]
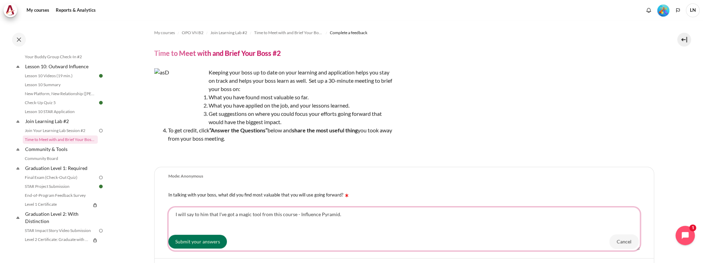
type textarea "I will say to him that I've got a magic tool from this course - Influence Pyram…"
click at [360, 215] on textarea "I will say to him that I've got a magic tool from this course - Influence Pyram…" at bounding box center [404, 228] width 472 height 43
click at [213, 240] on input "Submit your answers" at bounding box center [197, 241] width 59 height 14
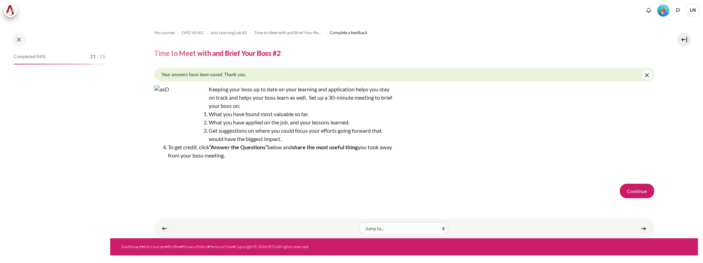
scroll to position [645, 0]
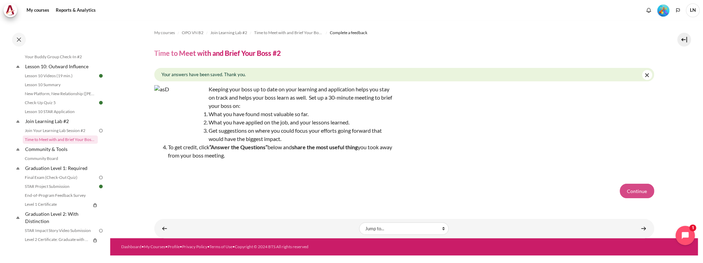
click at [647, 191] on button "Continue" at bounding box center [637, 191] width 34 height 14
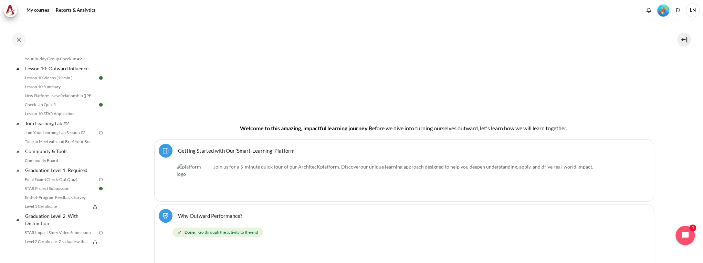
scroll to position [640, 0]
click at [80, 186] on link "Final Exam (Check-Out Quiz)" at bounding box center [60, 182] width 75 height 8
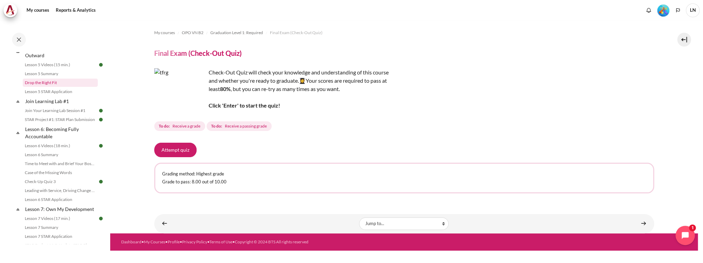
scroll to position [523, 0]
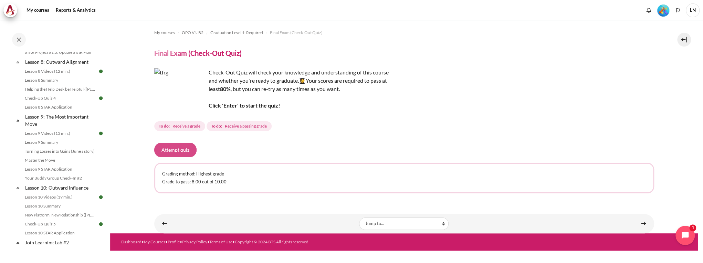
click at [185, 149] on button "Attempt quiz" at bounding box center [175, 150] width 42 height 14
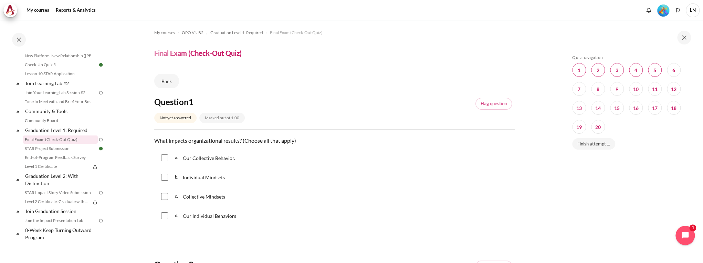
scroll to position [28, 0]
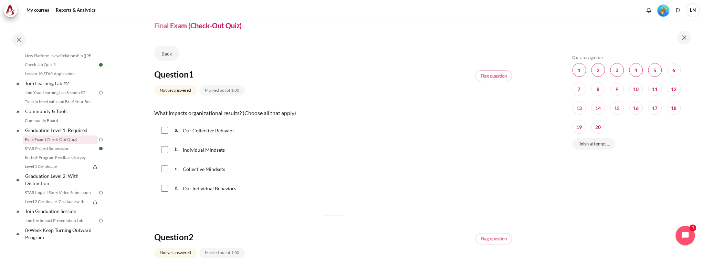
click at [163, 150] on input "Content" at bounding box center [164, 149] width 7 height 7
checkbox input "true"
click at [165, 187] on input "Content" at bounding box center [164, 188] width 7 height 7
checkbox input "true"
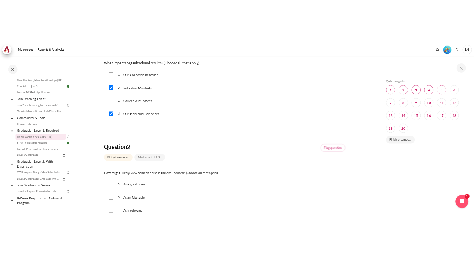
scroll to position [83, 0]
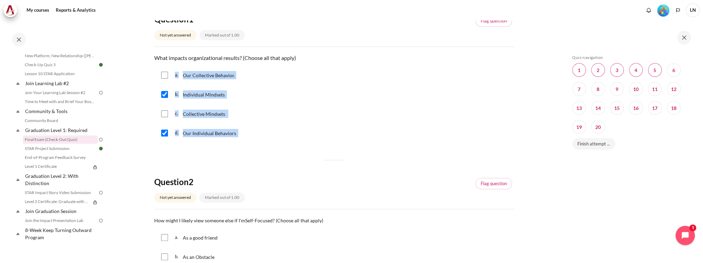
drag, startPoint x: 155, startPoint y: 71, endPoint x: 248, endPoint y: 136, distance: 114.2
click at [248, 136] on div "a. Our Collective Behavior. b. Individual Mindsets c. Collective Mindsets d. Ou…" at bounding box center [334, 104] width 360 height 76
copy div "a. Our Collective Behavior. b. Individual Mindsets c. Collective Mindsets d. Ou…"
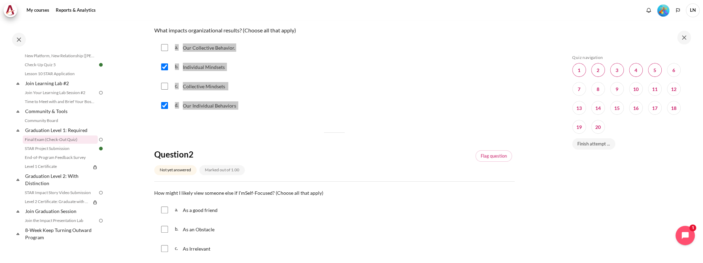
scroll to position [193, 0]
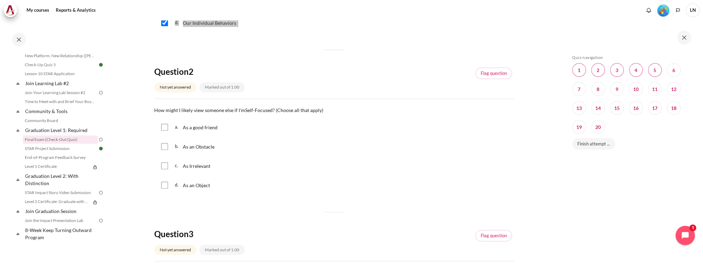
click at [162, 147] on input "Content" at bounding box center [164, 146] width 7 height 7
checkbox input "true"
click at [167, 167] on input "Content" at bounding box center [164, 165] width 7 height 7
checkbox input "true"
click at [162, 188] on input "Content" at bounding box center [164, 184] width 7 height 7
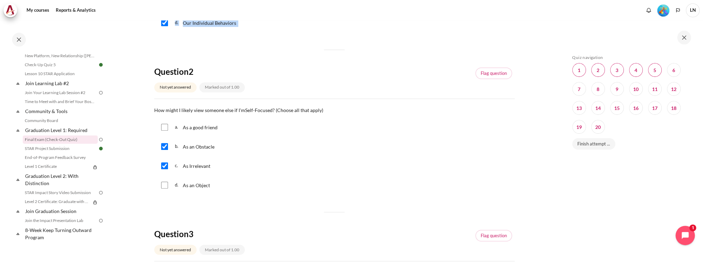
checkbox input "true"
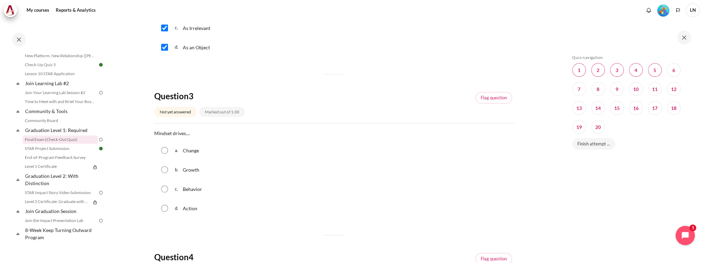
scroll to position [358, 0]
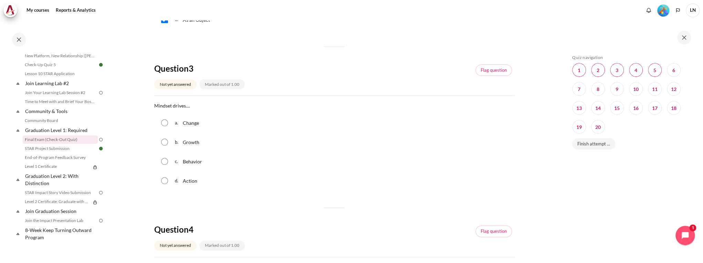
click at [164, 161] on input "Content" at bounding box center [164, 161] width 7 height 7
radio input "true"
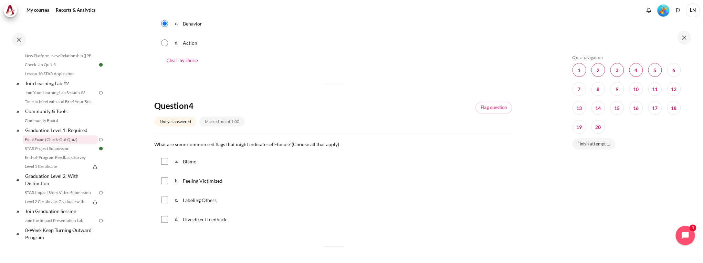
scroll to position [523, 0]
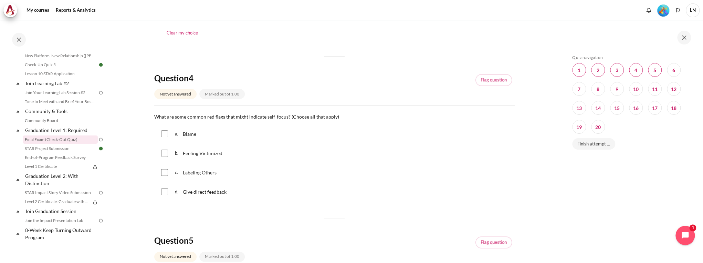
click at [163, 134] on input "Content" at bounding box center [164, 133] width 7 height 7
checkbox input "true"
click at [165, 154] on input "Content" at bounding box center [164, 152] width 7 height 7
checkbox input "true"
click at [162, 172] on input "Content" at bounding box center [164, 172] width 7 height 7
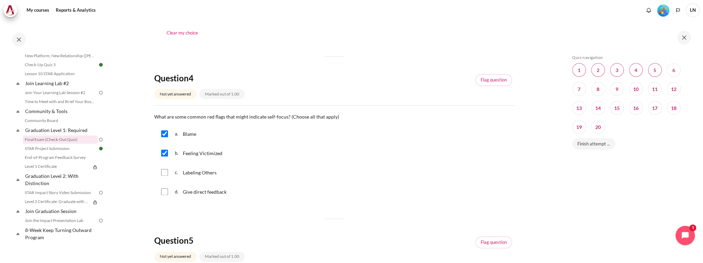
checkbox input "true"
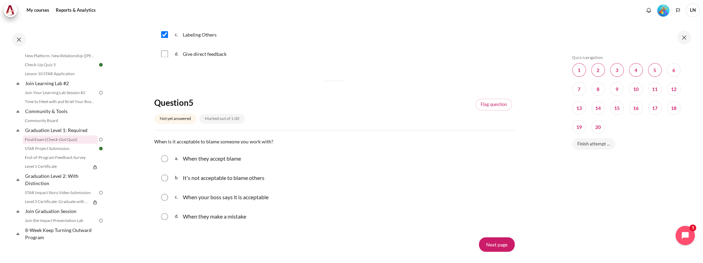
scroll to position [689, 0]
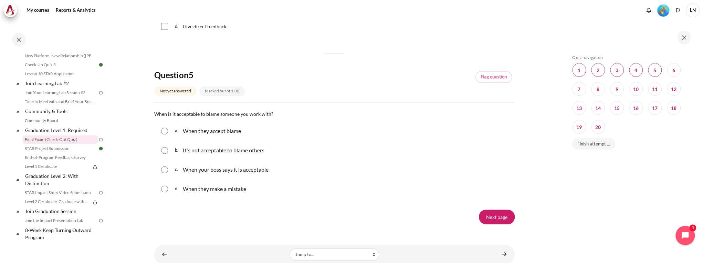
click at [163, 151] on input "Content" at bounding box center [164, 150] width 7 height 7
radio input "true"
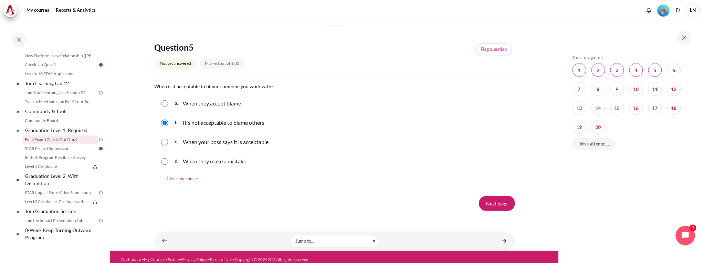
scroll to position [721, 0]
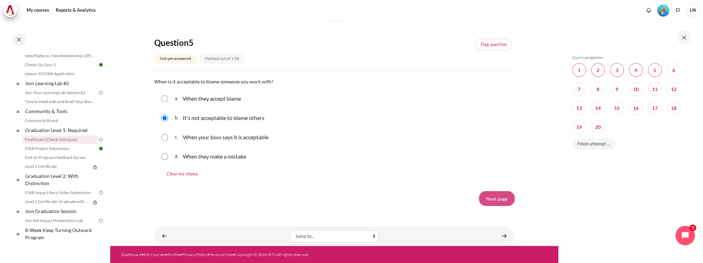
click at [489, 200] on input "Next page" at bounding box center [497, 198] width 36 height 14
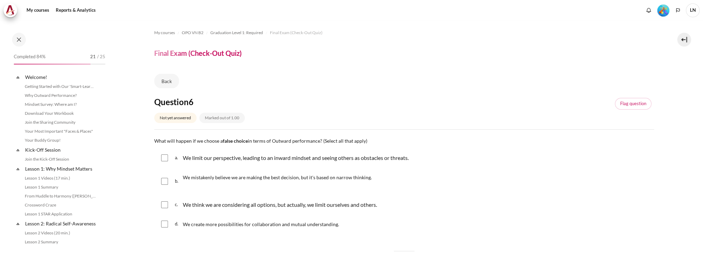
scroll to position [682, 0]
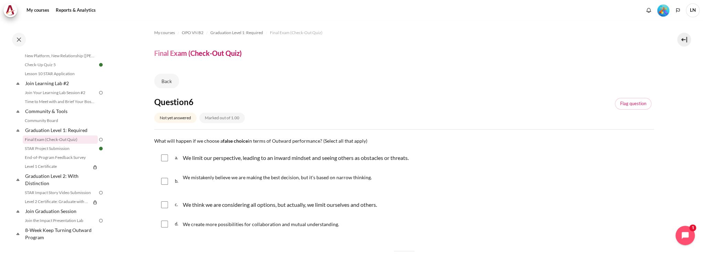
click at [164, 158] on input "Content" at bounding box center [164, 157] width 7 height 7
checkbox input "true"
click at [163, 181] on input "Content" at bounding box center [164, 181] width 7 height 7
checkbox input "true"
click at [167, 205] on input "Content" at bounding box center [164, 204] width 7 height 7
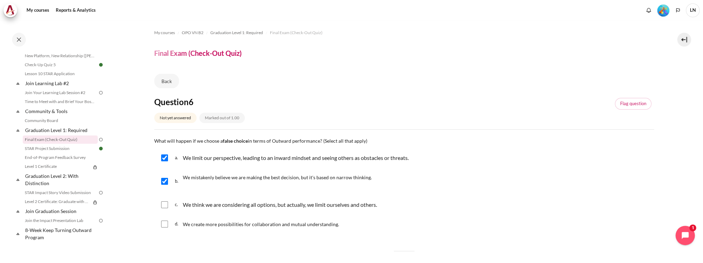
checkbox input "true"
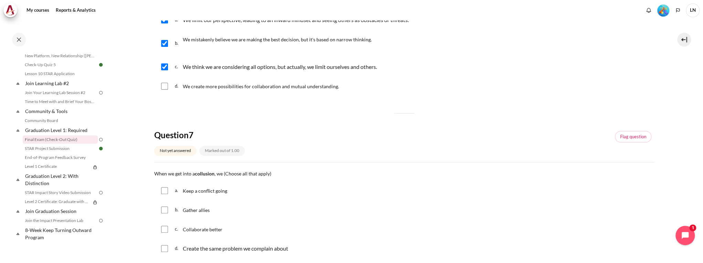
scroll to position [165, 0]
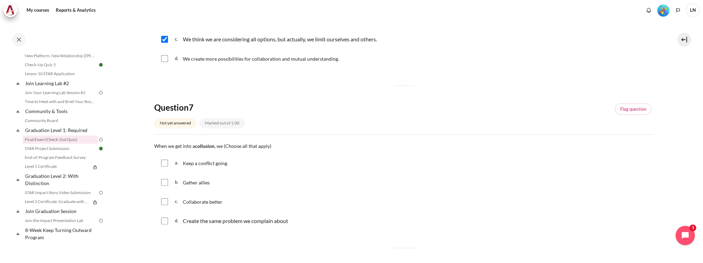
click at [164, 164] on input "Content" at bounding box center [164, 162] width 7 height 7
checkbox input "true"
click at [163, 184] on input "Content" at bounding box center [164, 182] width 7 height 7
checkbox input "true"
click at [166, 226] on div "d. Create the same problem we complain about" at bounding box center [404, 221] width 500 height 18
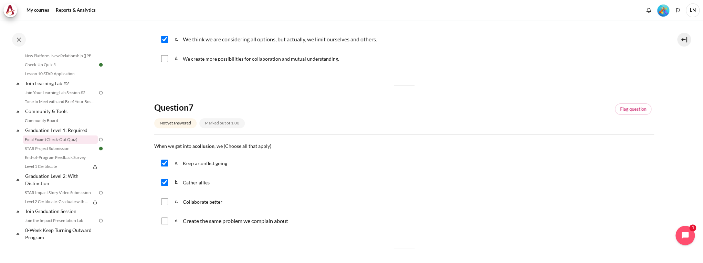
click at [168, 221] on div "d. Create the same problem we complain about" at bounding box center [404, 221] width 500 height 18
click at [164, 222] on input "Content" at bounding box center [164, 220] width 7 height 7
checkbox input "true"
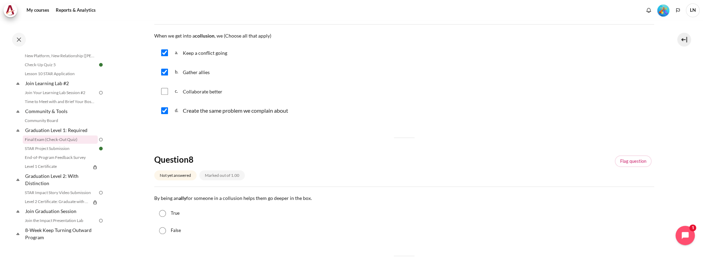
scroll to position [303, 0]
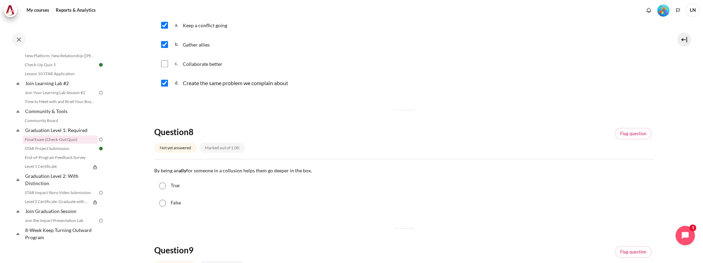
click at [176, 186] on label "True" at bounding box center [175, 185] width 9 height 7
click at [166, 186] on input "True" at bounding box center [162, 185] width 7 height 7
radio input "true"
drag, startPoint x: 180, startPoint y: 172, endPoint x: 184, endPoint y: 172, distance: 3.8
click at [184, 172] on strong "ally" at bounding box center [183, 170] width 8 height 6
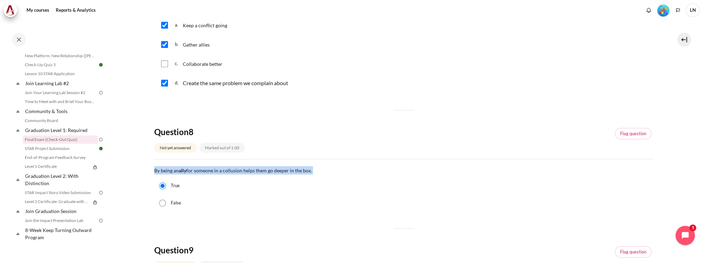
drag, startPoint x: 184, startPoint y: 172, endPoint x: 316, endPoint y: 171, distance: 131.5
click at [316, 171] on section "My courses OPO VN B2 Graduation Level 1: Required Final Exam (Check-Out Quiz) F…" at bounding box center [404, 168] width 588 height 902
copy p "By being an ally for someone in a collusion helps them go deeper in the box."
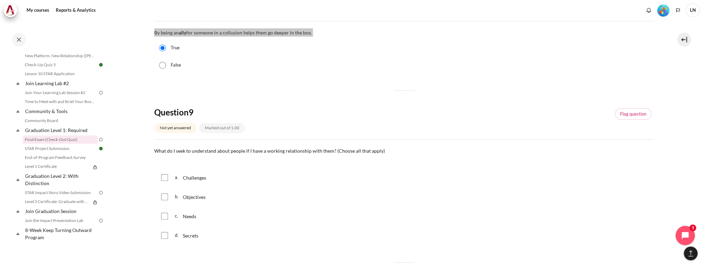
scroll to position [468, 0]
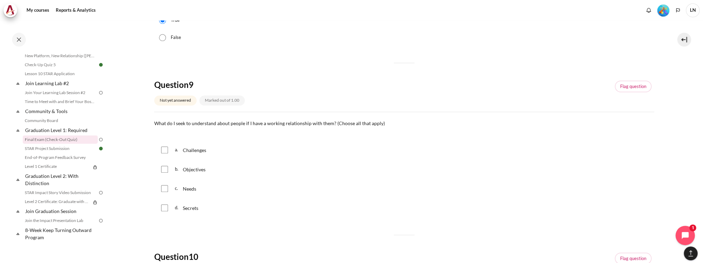
click at [165, 170] on input "Content" at bounding box center [164, 169] width 7 height 7
checkbox input "true"
click at [164, 147] on input "Content" at bounding box center [164, 149] width 7 height 7
checkbox input "true"
click at [160, 186] on div "c. Needs" at bounding box center [404, 188] width 500 height 18
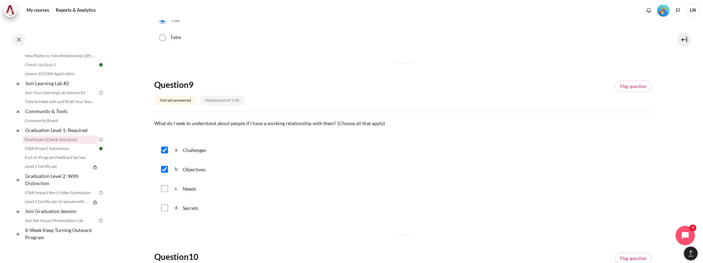
click at [163, 188] on input "Content" at bounding box center [164, 188] width 7 height 7
checkbox input "true"
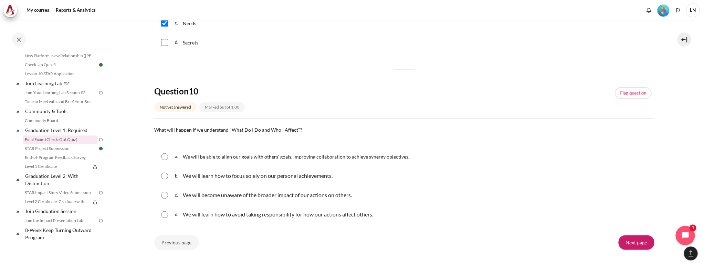
scroll to position [661, 0]
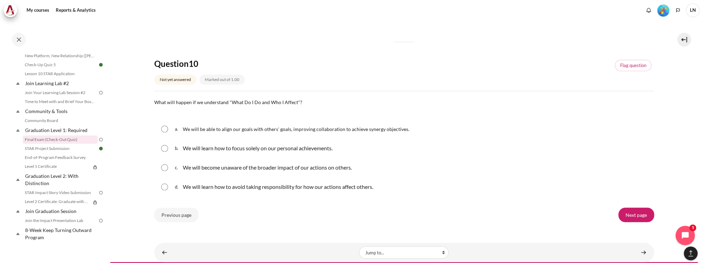
click at [167, 131] on input "Content" at bounding box center [164, 128] width 7 height 7
radio input "true"
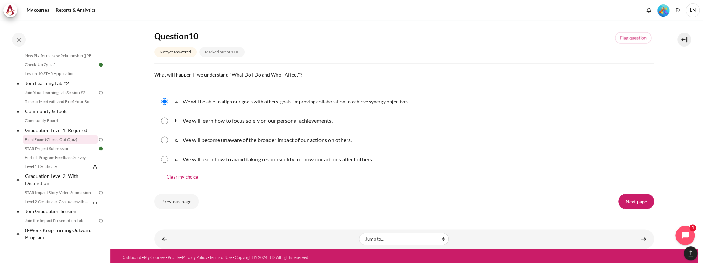
scroll to position [692, 0]
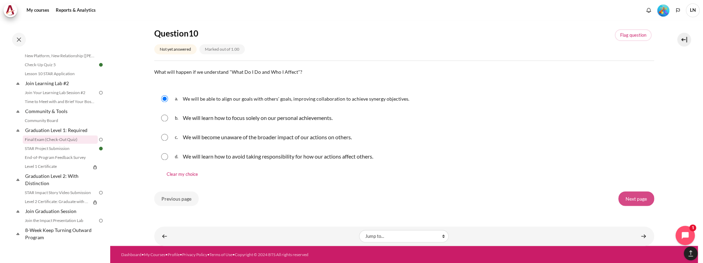
click at [634, 197] on input "Next page" at bounding box center [636, 198] width 36 height 14
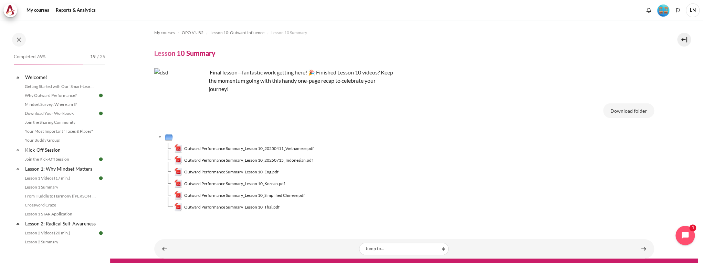
scroll to position [589, 0]
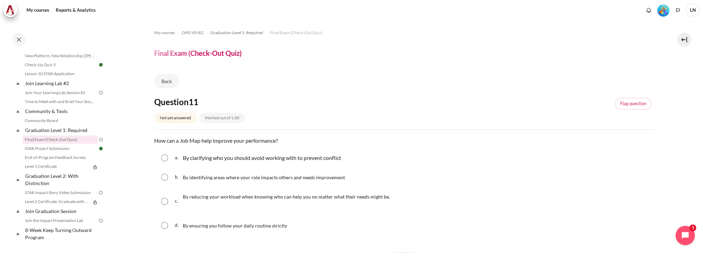
click at [164, 176] on input "Content" at bounding box center [164, 177] width 7 height 7
radio input "true"
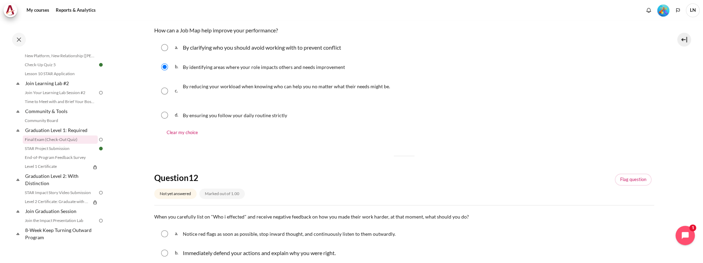
scroll to position [165, 0]
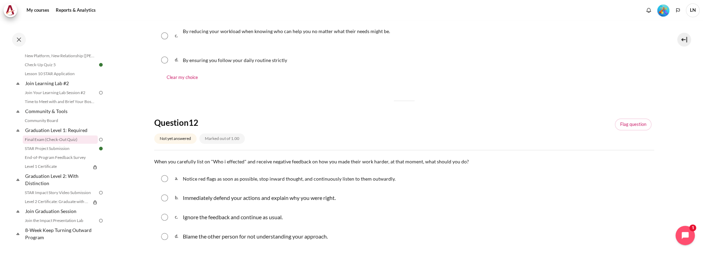
click at [172, 180] on div "a. Notice red flags as soon as possible, stop inward thought, and continuously …" at bounding box center [404, 178] width 500 height 18
click at [163, 180] on input "Content" at bounding box center [164, 178] width 7 height 7
radio input "true"
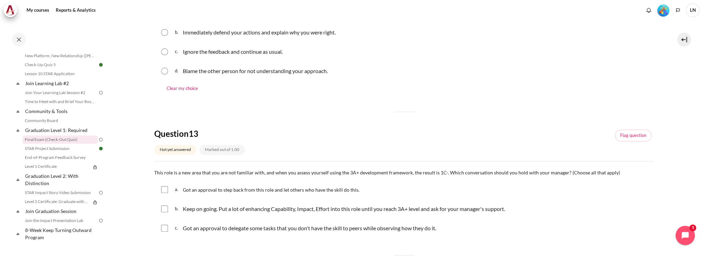
scroll to position [358, 0]
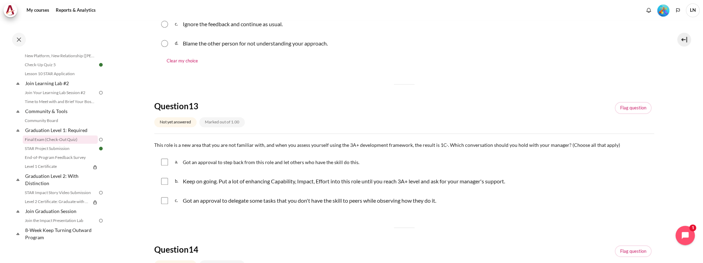
click at [160, 163] on div "a. Got an approval to step back from this role and let others who have the skil…" at bounding box center [404, 162] width 500 height 18
click at [165, 161] on input "Content" at bounding box center [164, 161] width 7 height 7
checkbox input "true"
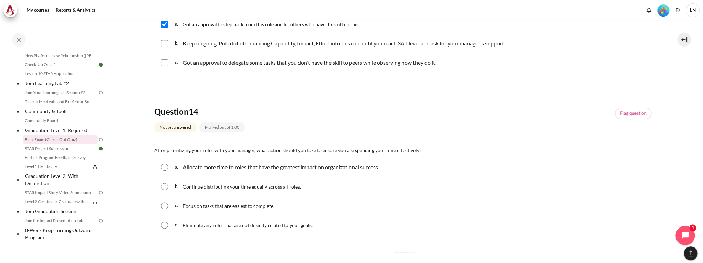
scroll to position [523, 0]
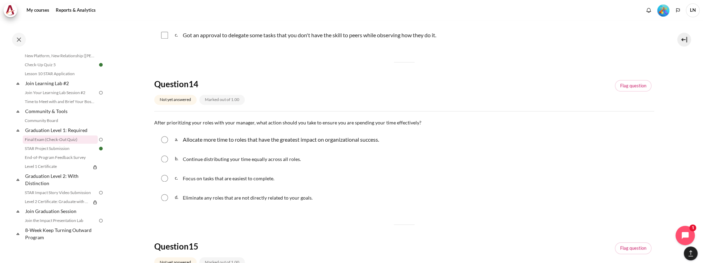
click at [164, 140] on input "Content" at bounding box center [164, 139] width 7 height 7
radio input "true"
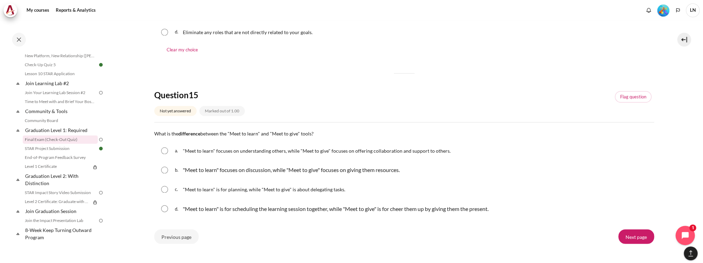
scroll to position [716, 0]
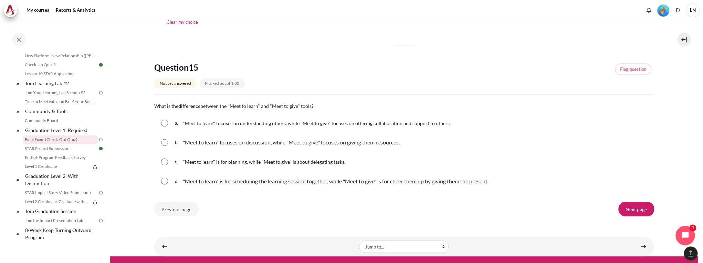
click at [161, 123] on input "Content" at bounding box center [164, 122] width 7 height 7
radio input "true"
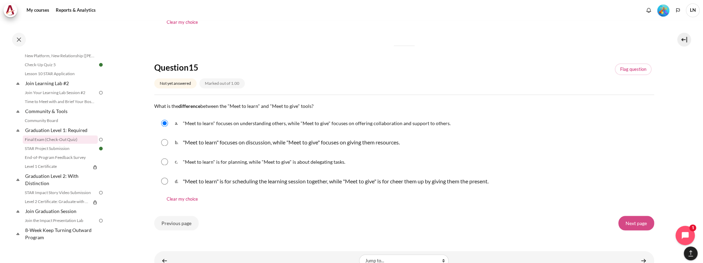
click at [627, 223] on input "Next page" at bounding box center [636, 223] width 36 height 14
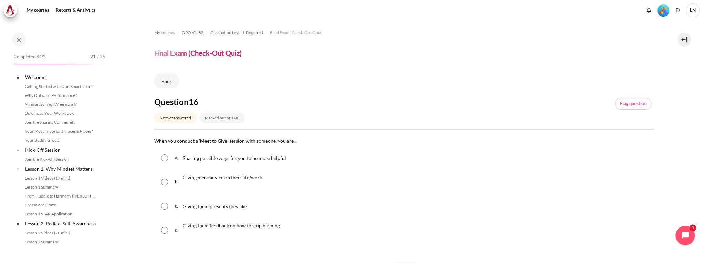
scroll to position [682, 0]
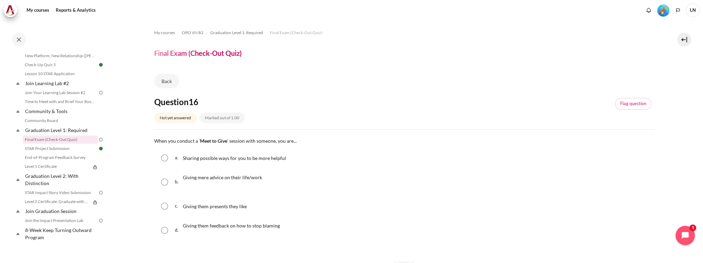
click at [165, 156] on input "Content" at bounding box center [164, 157] width 7 height 7
radio input "true"
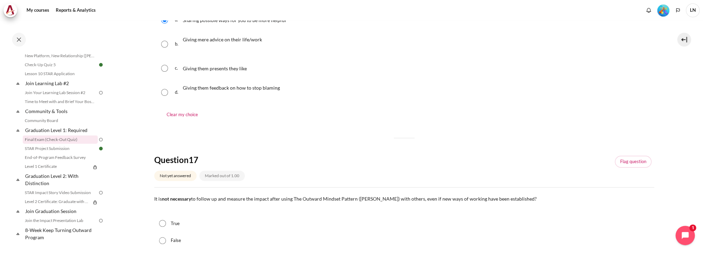
scroll to position [165, 0]
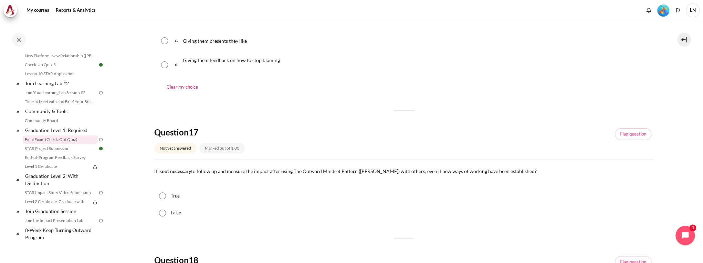
click at [165, 211] on input "False" at bounding box center [162, 212] width 7 height 7
radio input "true"
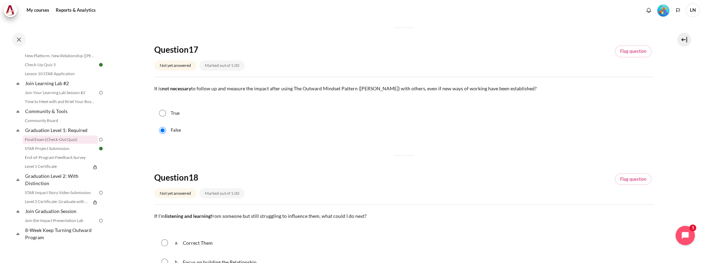
scroll to position [303, 0]
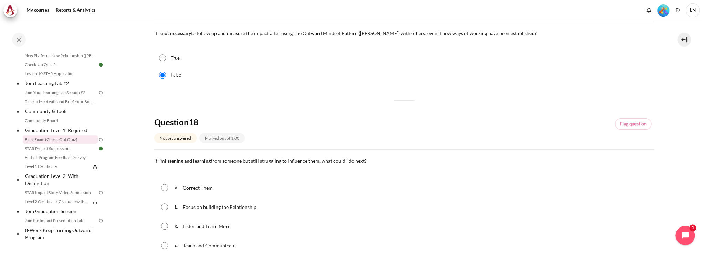
click at [169, 208] on div "b. Focus on building the Relationship" at bounding box center [404, 207] width 500 height 18
click at [163, 205] on input "Content" at bounding box center [164, 206] width 7 height 7
radio input "true"
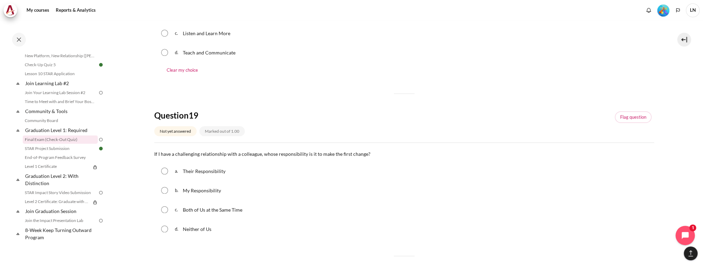
scroll to position [523, 0]
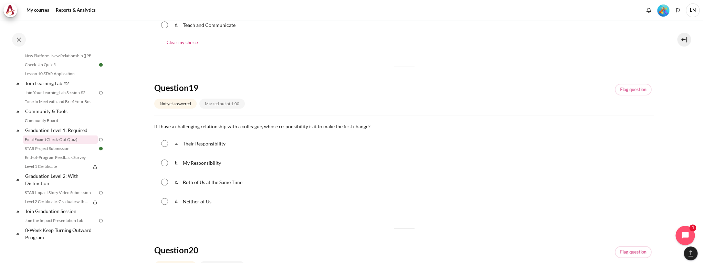
click at [164, 163] on input "Content" at bounding box center [164, 162] width 7 height 7
radio input "true"
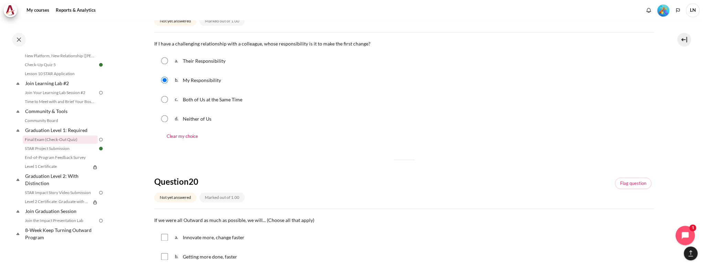
scroll to position [689, 0]
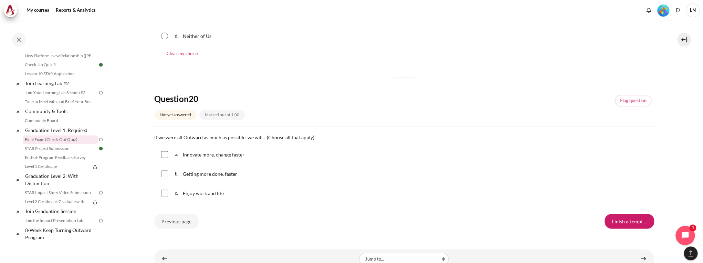
click at [163, 155] on input "Content" at bounding box center [164, 154] width 7 height 7
checkbox input "true"
click at [164, 175] on input "Content" at bounding box center [164, 173] width 7 height 7
checkbox input "true"
click at [165, 196] on input "Content" at bounding box center [164, 192] width 7 height 7
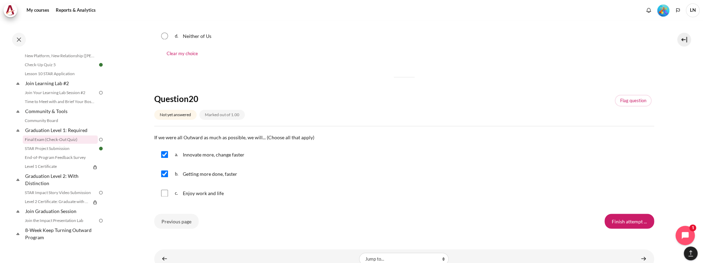
checkbox input "true"
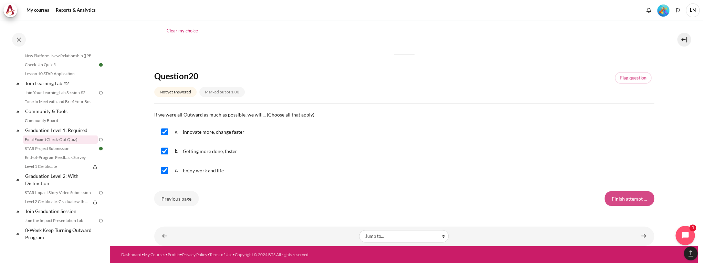
click at [620, 199] on input "Finish attempt ..." at bounding box center [630, 198] width 50 height 14
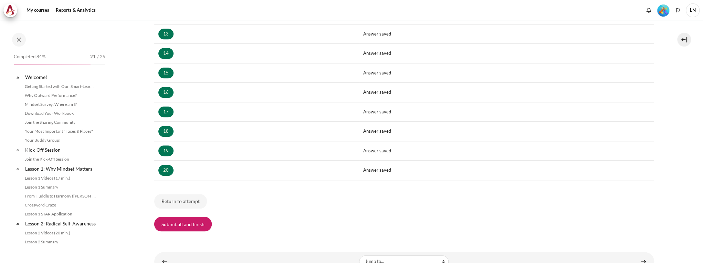
scroll to position [682, 0]
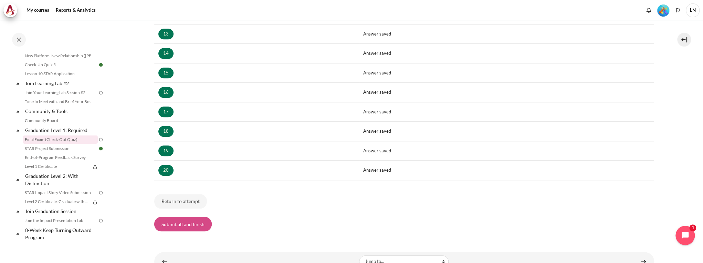
click at [191, 220] on button "Submit all and finish" at bounding box center [183, 224] width 58 height 14
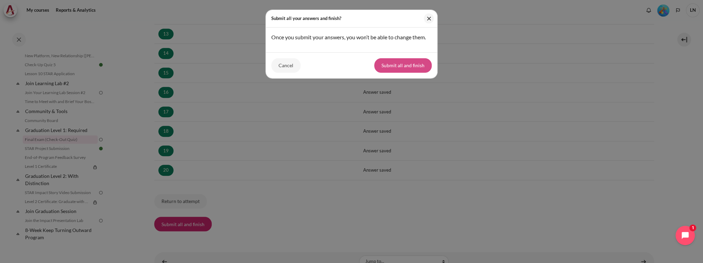
click at [414, 63] on button "Submit all and finish" at bounding box center [403, 65] width 58 height 14
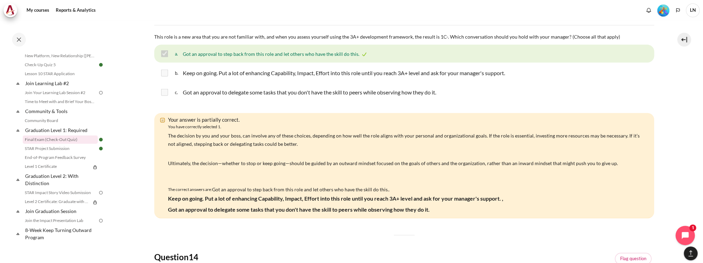
scroll to position [2782, 0]
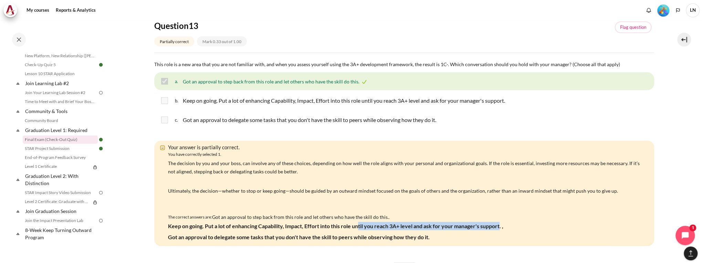
drag, startPoint x: 360, startPoint y: 227, endPoint x: 500, endPoint y: 236, distance: 140.4
click at [500, 236] on div "The correct answers are: Got an approval to step back from this role and let ot…" at bounding box center [406, 227] width 476 height 29
drag, startPoint x: 230, startPoint y: 238, endPoint x: 447, endPoint y: 238, distance: 217.3
click at [447, 238] on div "The correct answers are: Got an approval to step back from this role and let ot…" at bounding box center [406, 227] width 476 height 29
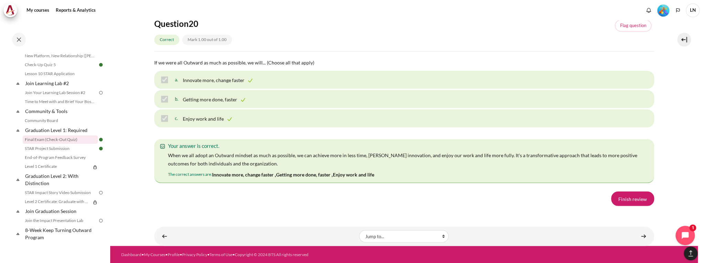
scroll to position [4850, 0]
click at [622, 198] on link "Finish review" at bounding box center [632, 198] width 43 height 14
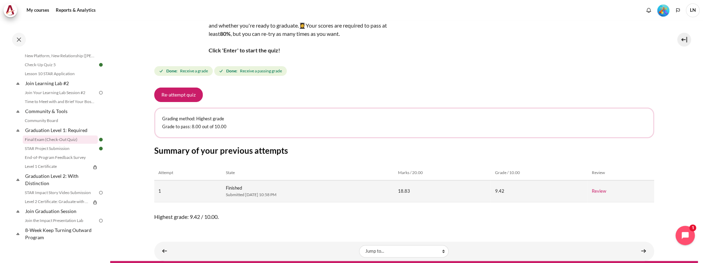
scroll to position [69, 0]
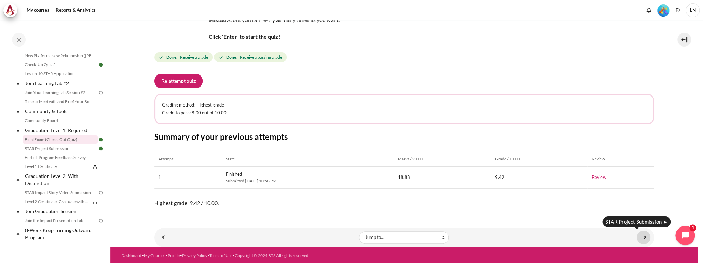
click at [639, 237] on link "Content" at bounding box center [644, 236] width 14 height 13
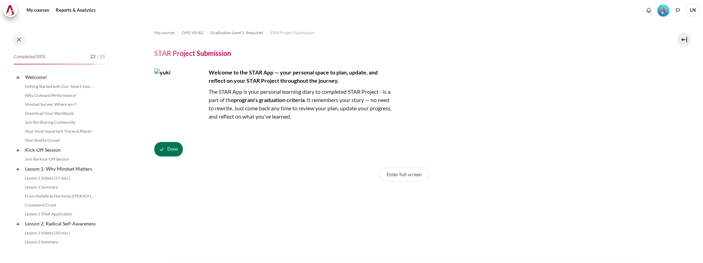
scroll to position [691, 0]
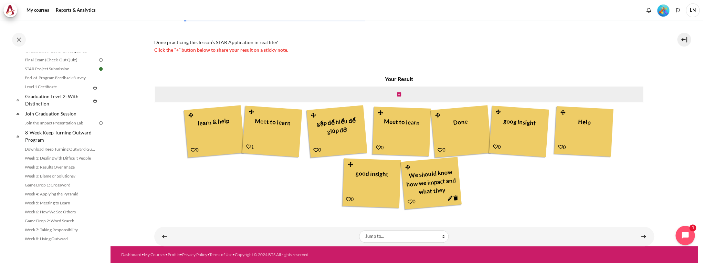
scroll to position [605, 0]
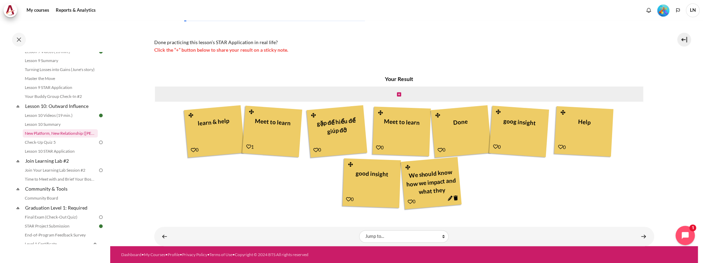
click at [65, 137] on link "New Platform, New Relationship ([PERSON_NAME]'s Story)" at bounding box center [60, 133] width 75 height 8
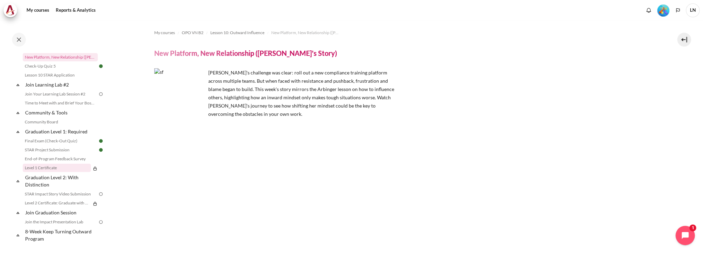
scroll to position [709, 0]
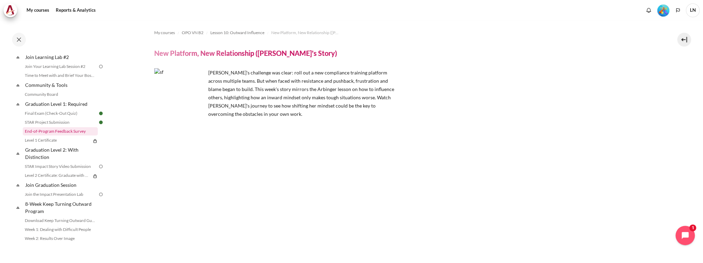
click at [63, 135] on link "End-of-Program Feedback Survey" at bounding box center [60, 131] width 75 height 8
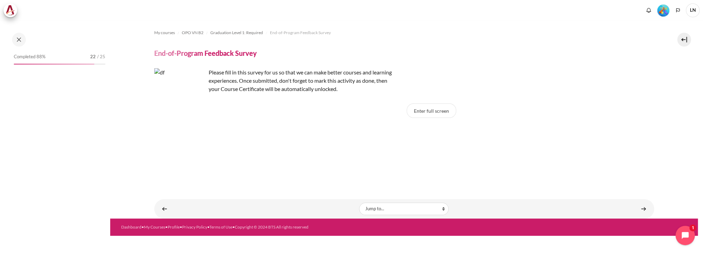
scroll to position [700, 0]
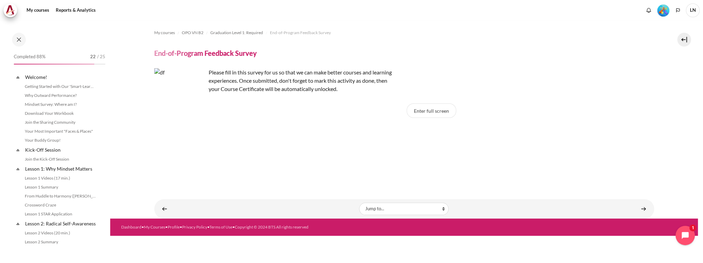
scroll to position [700, 0]
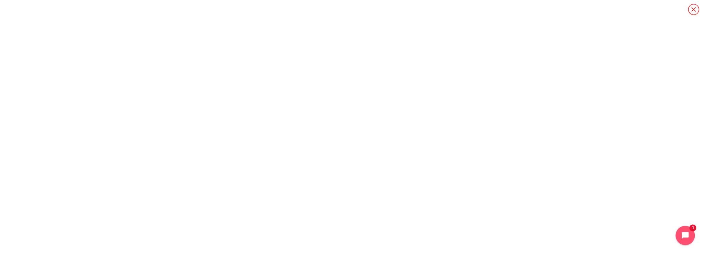
click at [694, 10] on icon "Content" at bounding box center [694, 9] width 12 height 12
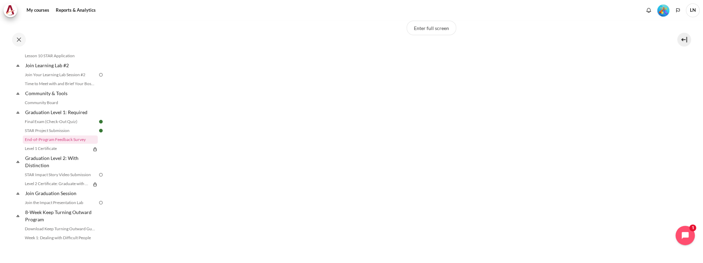
scroll to position [138, 0]
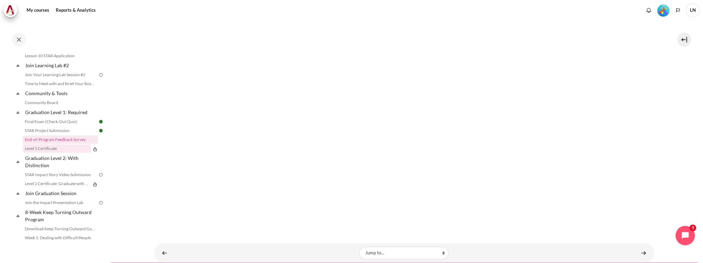
click at [67, 153] on link "Level 1 Certificate" at bounding box center [57, 148] width 68 height 8
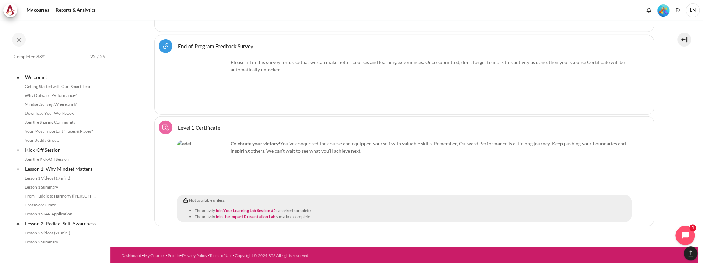
scroll to position [709, 0]
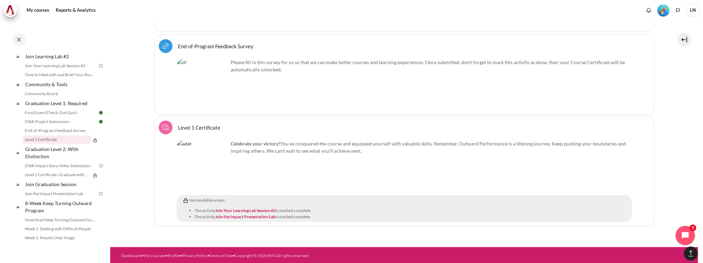
click at [161, 123] on img "Content" at bounding box center [165, 127] width 8 height 8
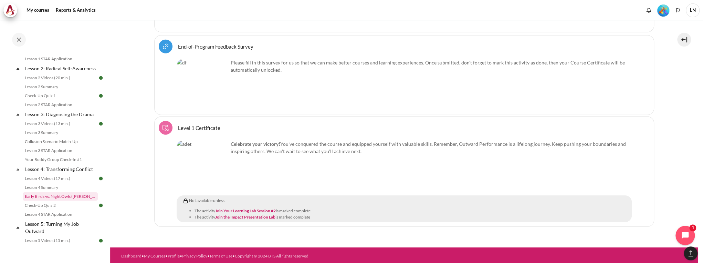
scroll to position [0, 0]
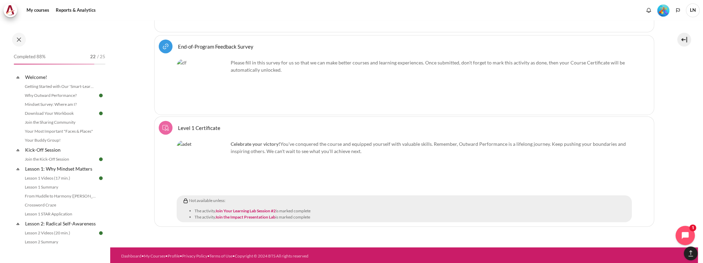
click at [665, 9] on img "Level #5" at bounding box center [663, 10] width 12 height 12
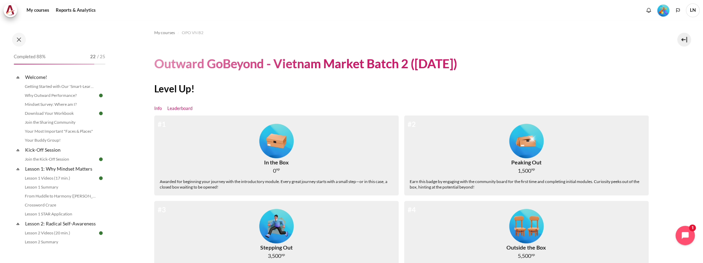
click at [181, 109] on link "Leaderboard" at bounding box center [179, 108] width 25 height 7
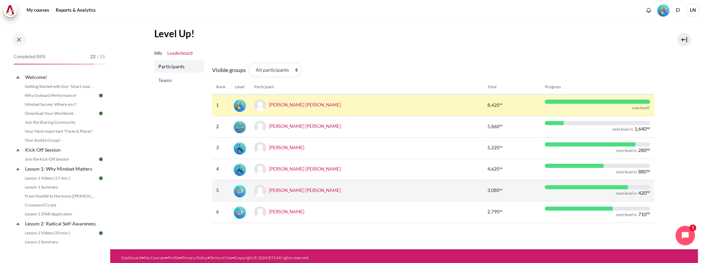
scroll to position [58, 0]
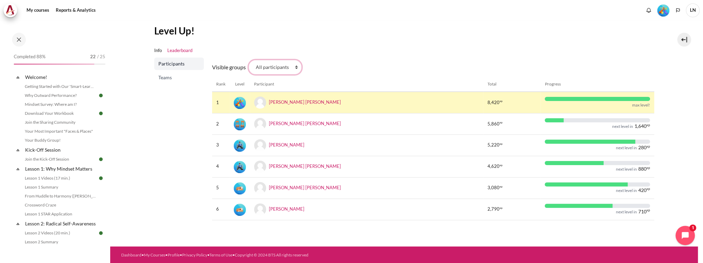
click at [285, 67] on select "All participants 2.8 2.1 2.2 2.3 2.4 2.5 2.6 2.7" at bounding box center [275, 67] width 53 height 14
click at [223, 67] on label "Visible groups" at bounding box center [229, 67] width 34 height 8
click at [249, 67] on select "All participants 2.8 2.1 2.2 2.3 2.4 2.5 2.6 2.7" at bounding box center [275, 67] width 53 height 14
click at [167, 78] on span "Teams" at bounding box center [179, 77] width 43 height 7
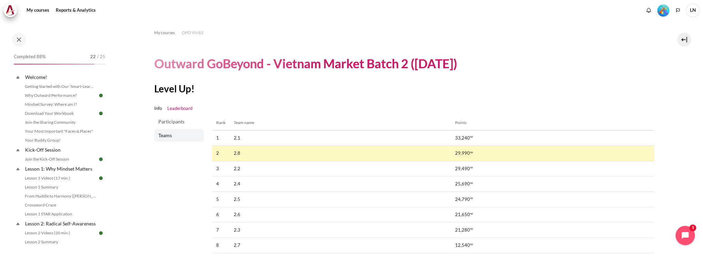
click at [177, 118] on span "Participants" at bounding box center [179, 121] width 43 height 7
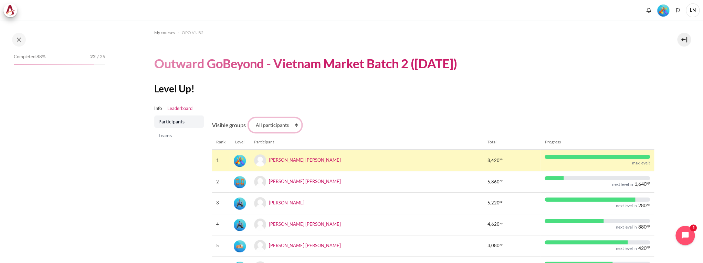
click at [281, 131] on select "All participants 2.8 2.1 2.2 2.3 2.4 2.5 2.6 2.7" at bounding box center [275, 125] width 53 height 14
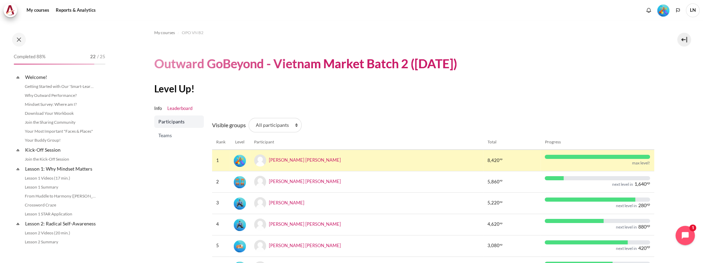
click at [169, 137] on span "Teams" at bounding box center [179, 135] width 43 height 7
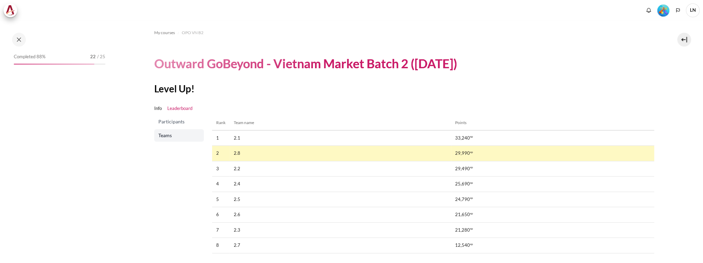
click at [176, 123] on span "Participants" at bounding box center [179, 121] width 43 height 7
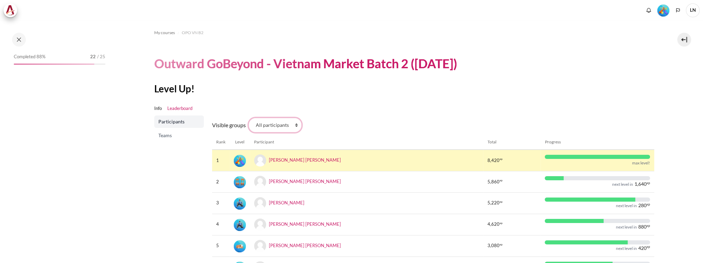
click at [285, 128] on select "All participants 2.8 2.1 2.2 2.3 2.4 2.5 2.6 2.7" at bounding box center [275, 125] width 53 height 14
click at [249, 118] on select "All participants 2.8 2.1 2.2 2.3 2.4 2.5 2.6 2.7" at bounding box center [275, 125] width 53 height 14
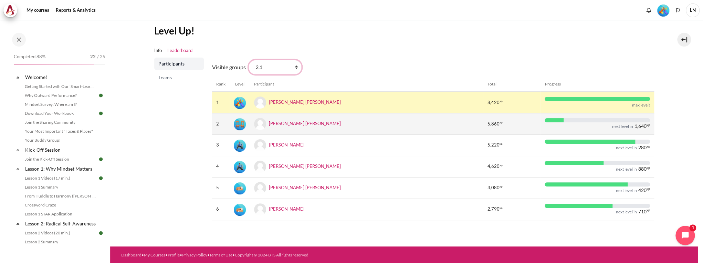
scroll to position [3, 0]
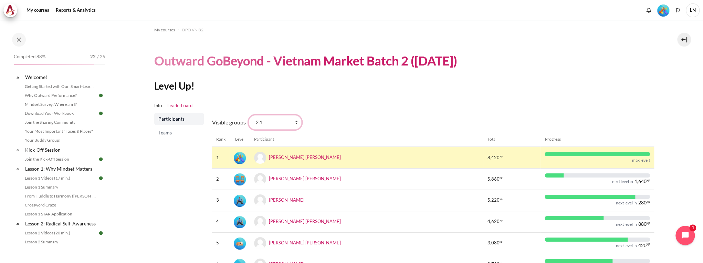
click at [278, 123] on select "All participants 2.8 2.1 2.2 2.3 2.4 2.5 2.6 2.7" at bounding box center [275, 122] width 53 height 14
click at [249, 115] on select "All participants 2.8 2.1 2.2 2.3 2.4 2.5 2.6 2.7" at bounding box center [275, 122] width 53 height 14
click at [282, 121] on select "All participants 2.8 2.1 2.2 2.3 2.4 2.5 2.6 2.7" at bounding box center [275, 122] width 53 height 14
click at [249, 115] on select "All participants 2.8 2.1 2.2 2.3 2.4 2.5 2.6 2.7" at bounding box center [275, 122] width 53 height 14
click at [287, 121] on select "All participants 2.8 2.1 2.2 2.3 2.4 2.5 2.6 2.7" at bounding box center [275, 122] width 53 height 14
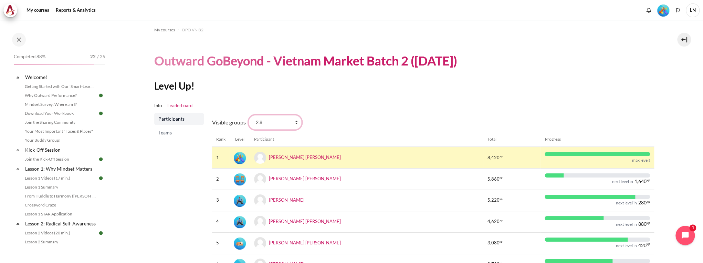
click at [249, 115] on select "All participants 2.8 2.1 2.2 2.3 2.4 2.5 2.6 2.7" at bounding box center [275, 122] width 53 height 14
click at [282, 123] on select "All participants 2.8 2.1 2.2 2.3 2.4 2.5 2.6 2.7" at bounding box center [275, 122] width 53 height 14
select select "4944"
click at [249, 115] on select "All participants 2.8 2.1 2.2 2.3 2.4 2.5 2.6 2.7" at bounding box center [275, 122] width 53 height 14
click at [168, 131] on span "Teams" at bounding box center [179, 132] width 43 height 7
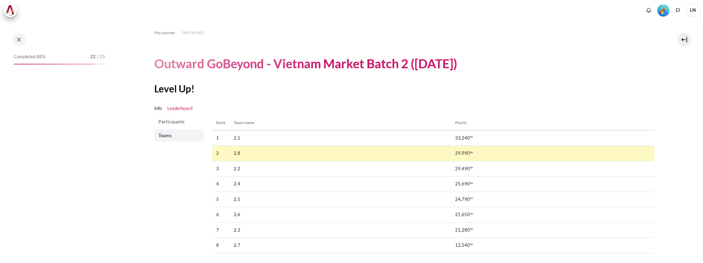
click at [176, 122] on span "Participants" at bounding box center [179, 121] width 43 height 7
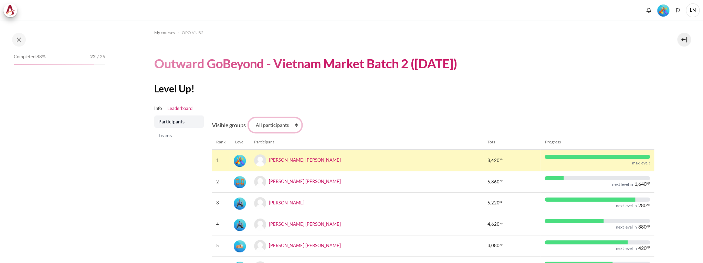
click at [283, 129] on select "All participants 2.8 2.1 2.2 2.3 2.4 2.5 2.6 2.7" at bounding box center [275, 125] width 53 height 14
click at [249, 118] on select "All participants 2.8 2.1 2.2 2.3 2.4 2.5 2.6 2.7" at bounding box center [275, 125] width 53 height 14
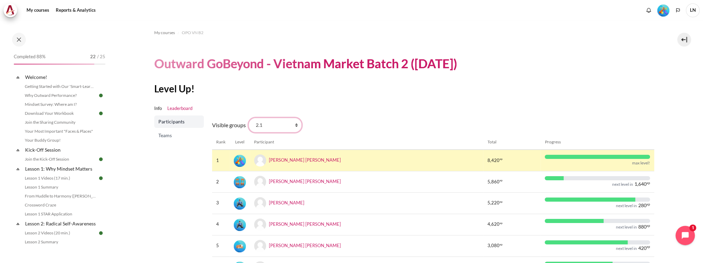
scroll to position [58, 0]
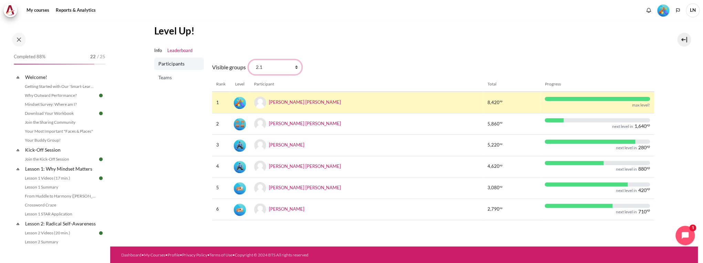
click at [275, 68] on select "All participants 2.8 2.1 2.2 2.3 2.4 2.5 2.6 2.7" at bounding box center [275, 67] width 53 height 14
click at [249, 60] on select "All participants 2.8 2.1 2.2 2.3 2.4 2.5 2.6 2.7" at bounding box center [275, 67] width 53 height 14
click at [280, 66] on select "All participants 2.8 2.1 2.2 2.3 2.4 2.5 2.6 2.7" at bounding box center [275, 67] width 53 height 14
select select "4944"
click at [249, 60] on select "All participants 2.8 2.1 2.2 2.3 2.4 2.5 2.6 2.7" at bounding box center [275, 67] width 53 height 14
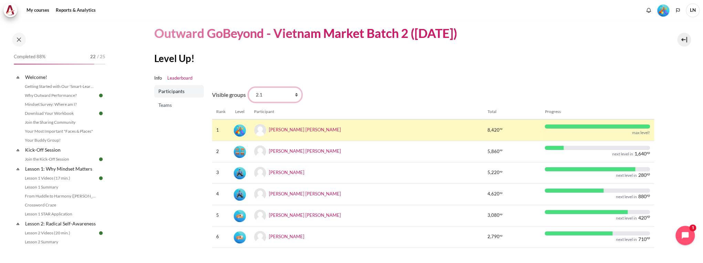
scroll to position [0, 0]
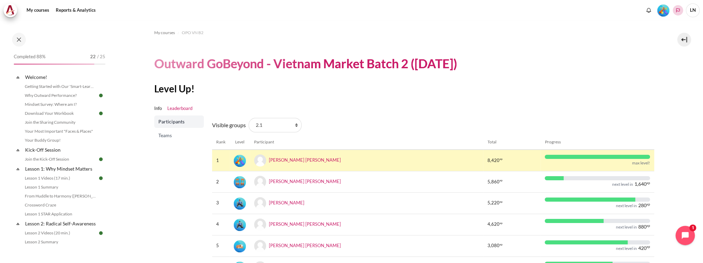
click at [675, 10] on icon "Languages" at bounding box center [678, 11] width 6 height 6
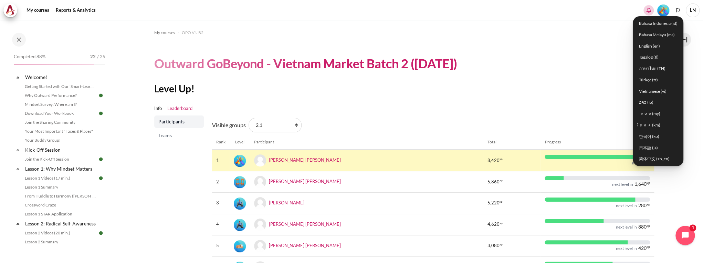
click at [649, 11] on icon "Show notification window with no new notifications" at bounding box center [648, 10] width 7 height 7
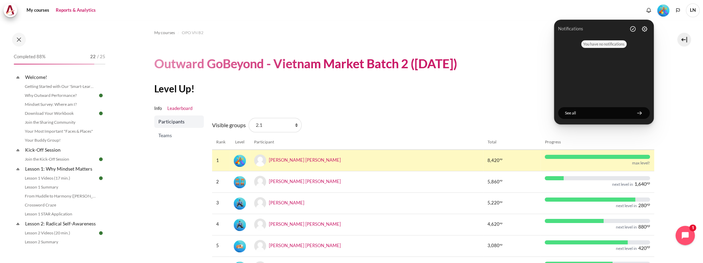
click at [73, 11] on link "Reports & Analytics" at bounding box center [75, 10] width 45 height 14
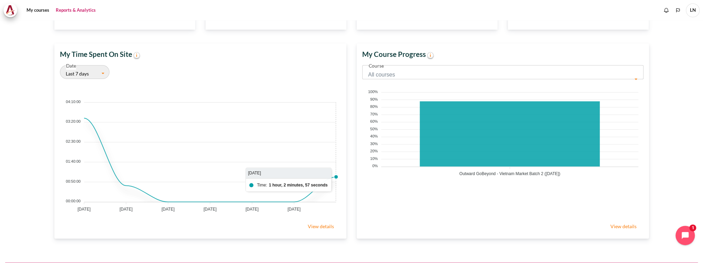
scroll to position [154, 0]
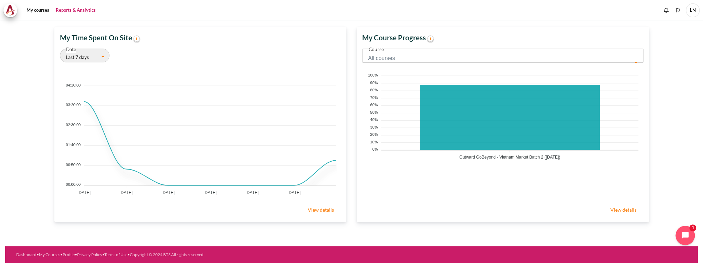
click at [328, 207] on link "View details" at bounding box center [321, 209] width 40 height 14
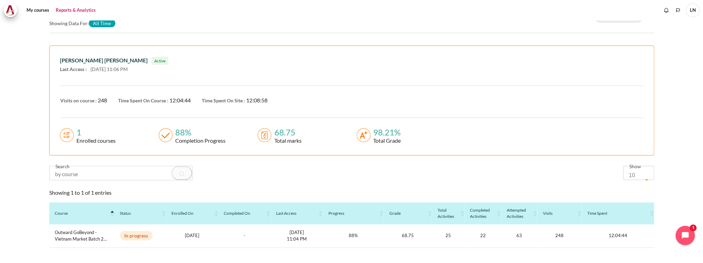
scroll to position [105, 0]
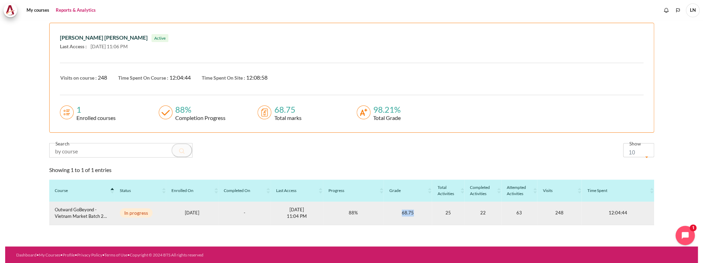
drag, startPoint x: 400, startPoint y: 213, endPoint x: 419, endPoint y: 208, distance: 19.1
click at [419, 208] on td "68.75" at bounding box center [408, 212] width 48 height 23
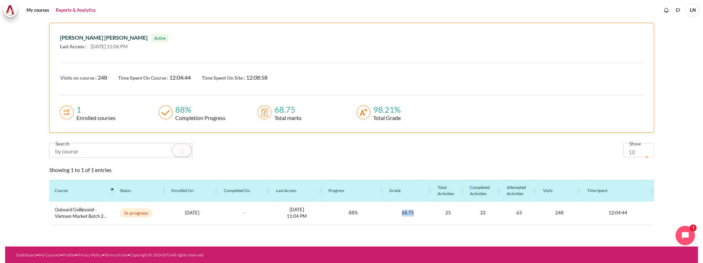
scroll to position [78, 0]
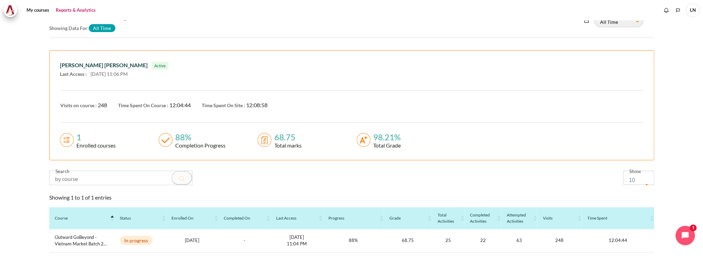
click at [65, 138] on circle "Content" at bounding box center [66, 139] width 13 height 13
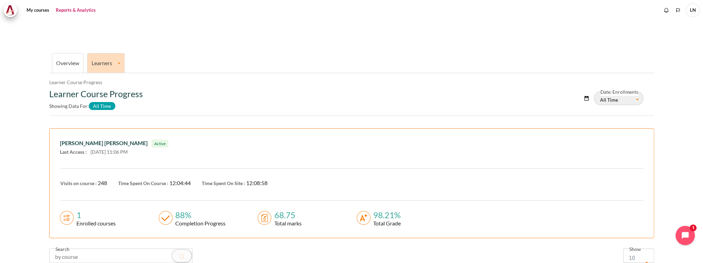
click at [101, 60] on link "Learners" at bounding box center [105, 63] width 37 height 7
click at [100, 80] on link "Learner Course Progress" at bounding box center [106, 86] width 33 height 23
click at [76, 58] on li "Overview" at bounding box center [68, 63] width 32 height 20
click at [71, 65] on link "Overview" at bounding box center [67, 63] width 23 height 7
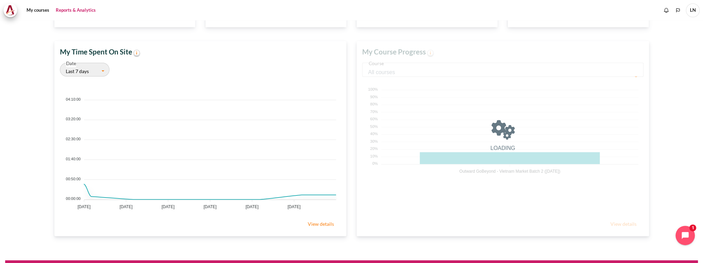
scroll to position [138, 286]
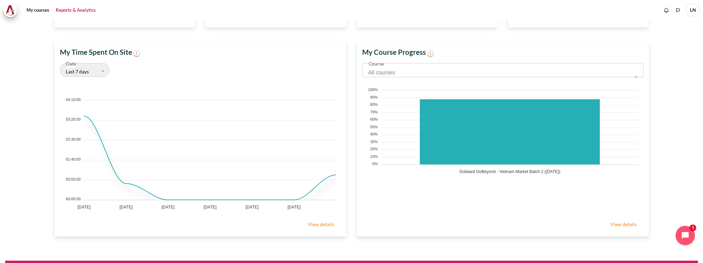
click at [619, 223] on link "View details" at bounding box center [624, 224] width 40 height 14
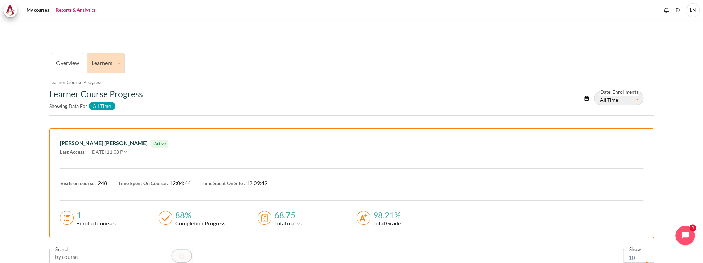
click at [68, 11] on link "Reports & Analytics" at bounding box center [75, 10] width 45 height 14
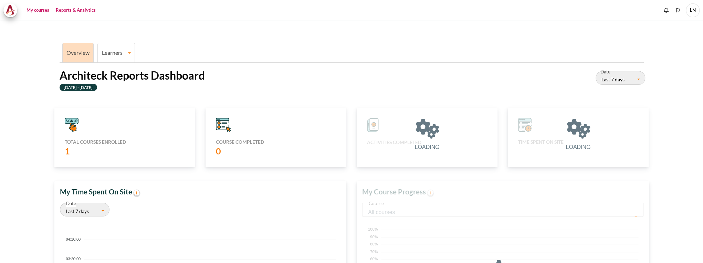
scroll to position [138, 286]
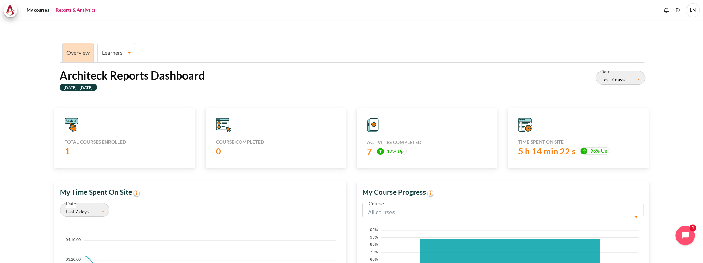
click at [369, 127] on icon "Content" at bounding box center [373, 124] width 9 height 12
click at [368, 151] on label "7" at bounding box center [371, 151] width 8 height 12
drag, startPoint x: 369, startPoint y: 151, endPoint x: 382, endPoint y: 154, distance: 13.0
click at [382, 154] on img "Content" at bounding box center [380, 151] width 7 height 7
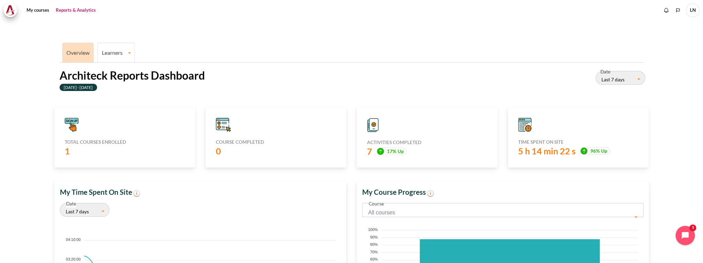
click at [236, 142] on h5 "Course completed" at bounding box center [276, 142] width 120 height 6
click at [224, 126] on icon "Content" at bounding box center [222, 124] width 13 height 9
click at [224, 125] on icon "Content" at bounding box center [222, 124] width 13 height 9
click at [40, 9] on link "My courses" at bounding box center [38, 10] width 28 height 14
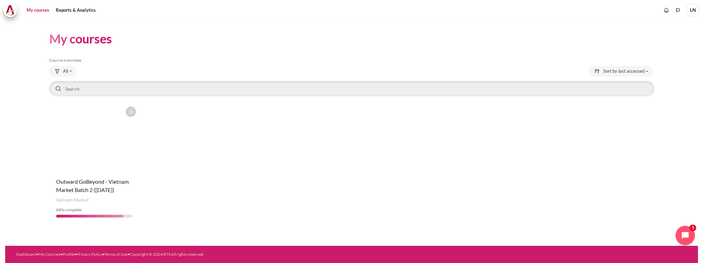
click at [11, 13] on img at bounding box center [11, 10] width 10 height 10
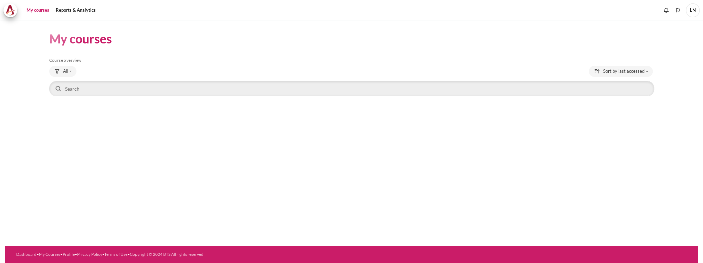
click at [11, 12] on img at bounding box center [11, 10] width 10 height 10
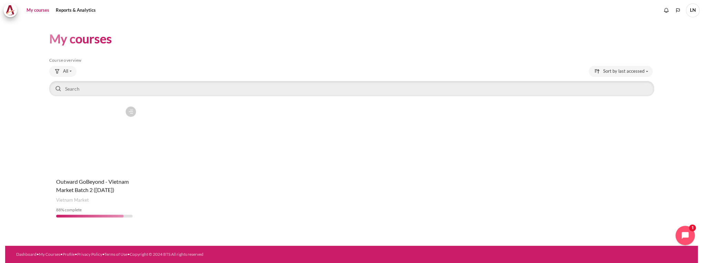
click at [79, 123] on figure "Content" at bounding box center [94, 137] width 91 height 69
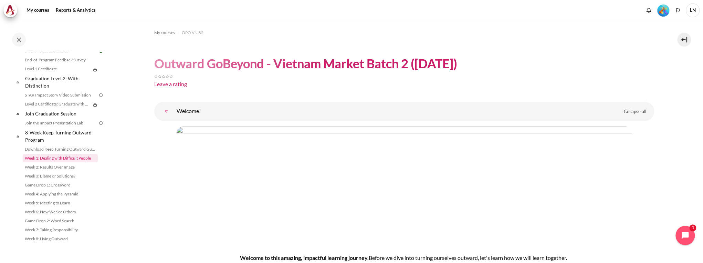
scroll to position [784, 0]
click at [51, 153] on link "Download Keep Turning Outward Guide" at bounding box center [60, 149] width 75 height 8
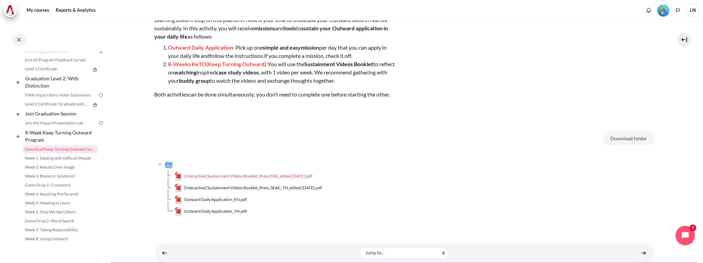
scroll to position [72, 0]
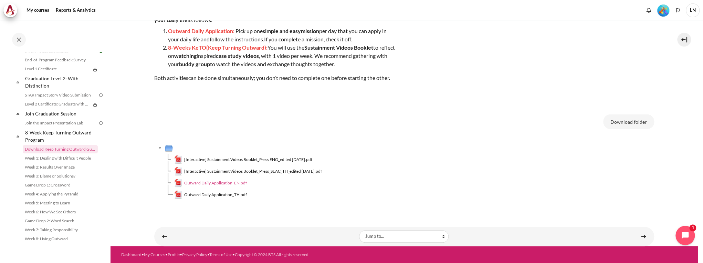
click at [229, 185] on span "Outward Daily Application_EN.pdf" at bounding box center [215, 183] width 63 height 6
click at [66, 160] on link "Week 1: Dealing with Difficult People" at bounding box center [60, 158] width 75 height 8
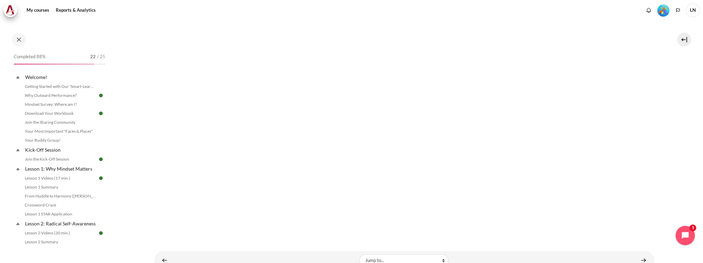
scroll to position [55, 0]
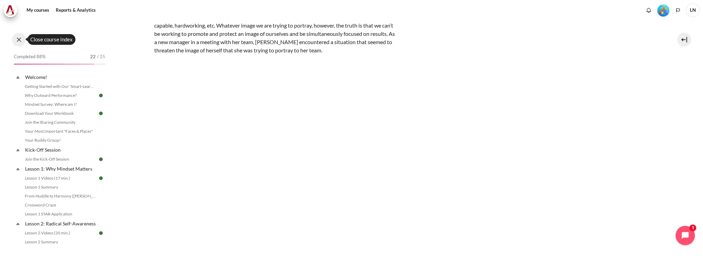
click at [18, 35] on button at bounding box center [19, 40] width 14 height 14
